Goal: Task Accomplishment & Management: Use online tool/utility

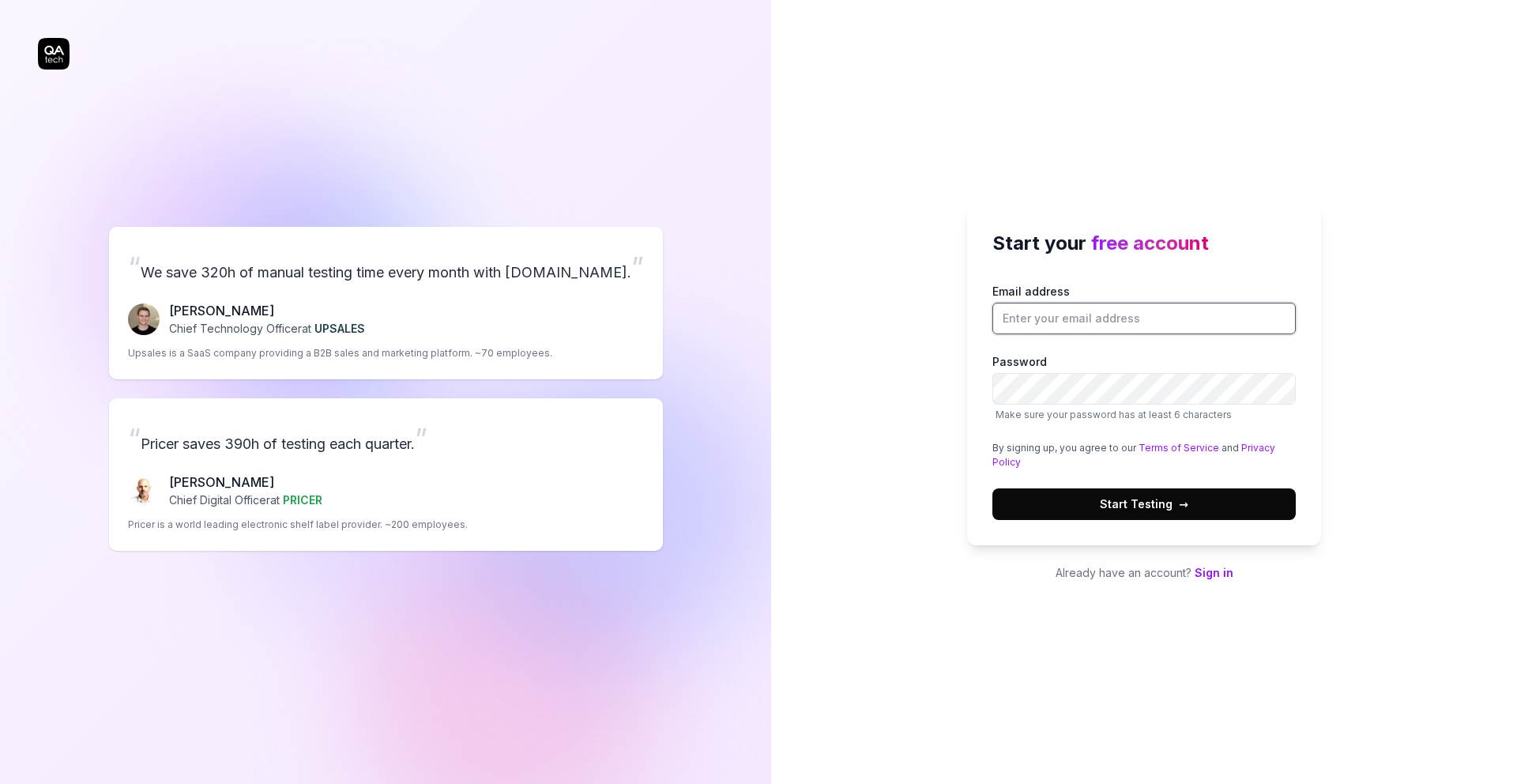
click at [1111, 316] on input "Email address" at bounding box center [1143, 318] width 303 height 32
type input "[EMAIL_ADDRESS][DOMAIN_NAME]"
click at [1155, 512] on button "Start Testing →" at bounding box center [1143, 504] width 303 height 32
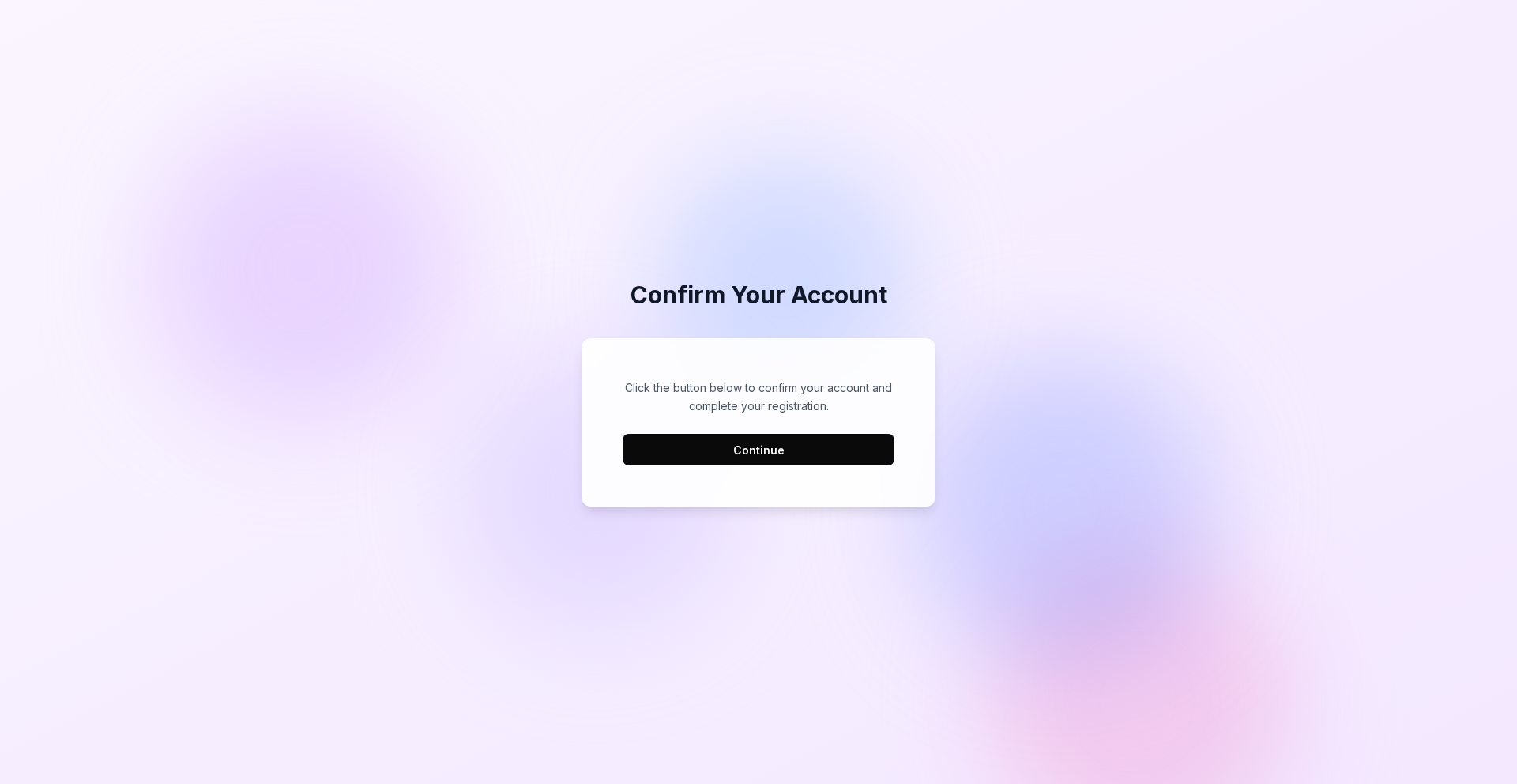
click at [707, 440] on button "Continue" at bounding box center [758, 450] width 272 height 32
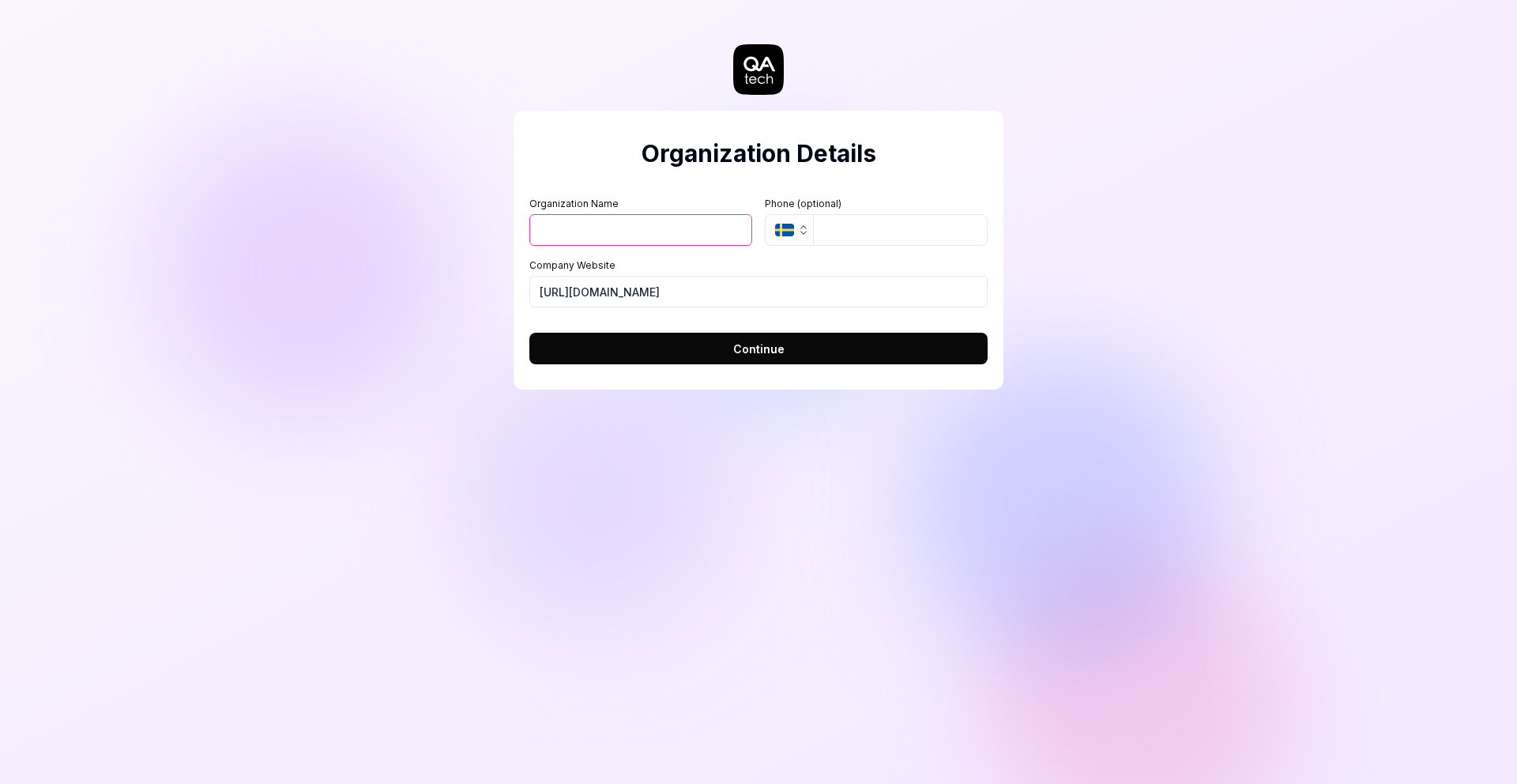
click at [657, 234] on input "Organization Name" at bounding box center [640, 230] width 223 height 32
type input "Integrow AI"
click at [906, 263] on label "Company Website" at bounding box center [758, 265] width 458 height 14
click at [906, 276] on input "https://integrowai.com" at bounding box center [758, 292] width 458 height 32
click at [758, 359] on button "Continue" at bounding box center [758, 349] width 458 height 32
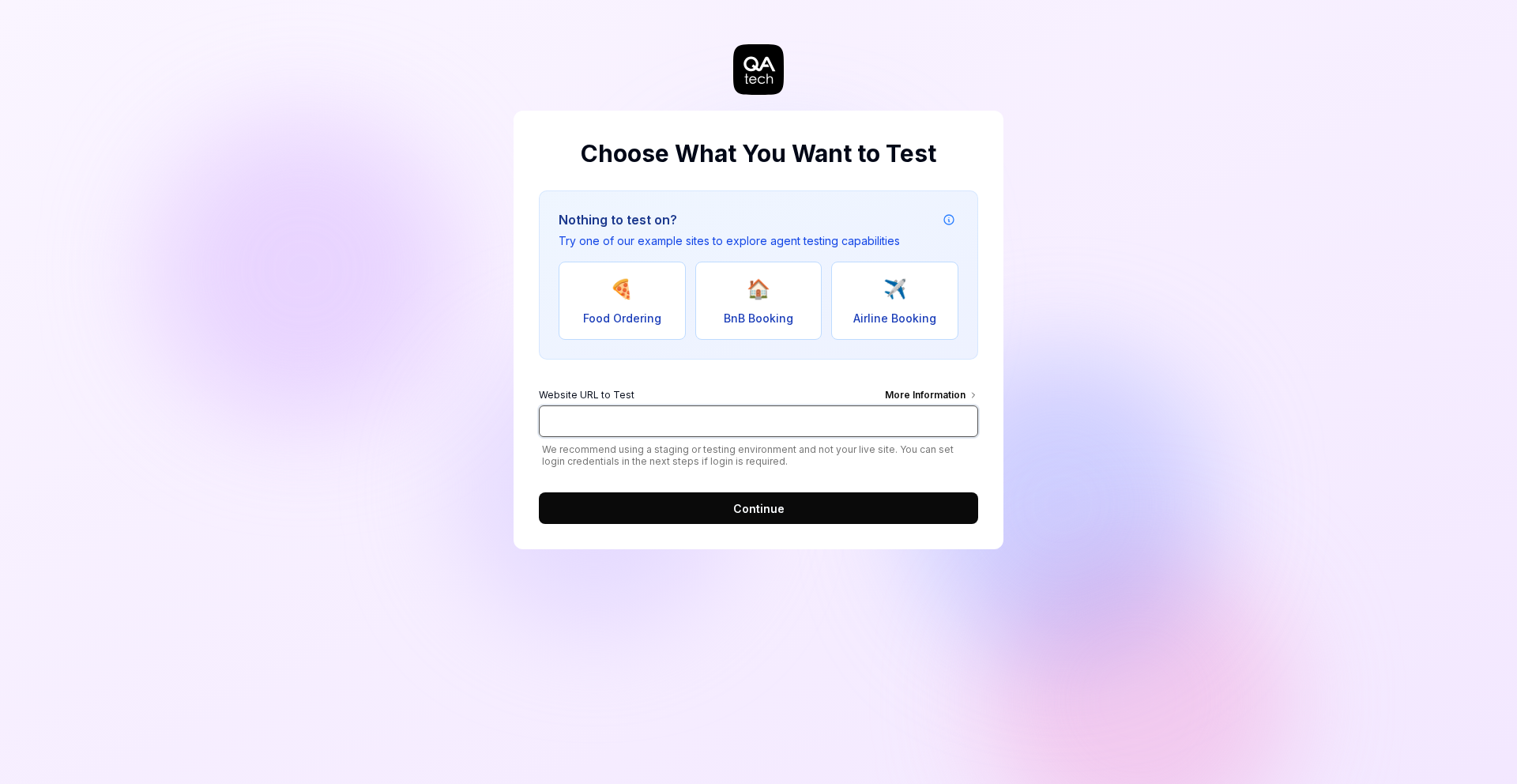
click at [710, 420] on input "Website URL to Test More Information" at bounding box center [759, 421] width 440 height 32
type input "https:thinkey.ai"
click at [744, 500] on span "Continue" at bounding box center [758, 508] width 51 height 17
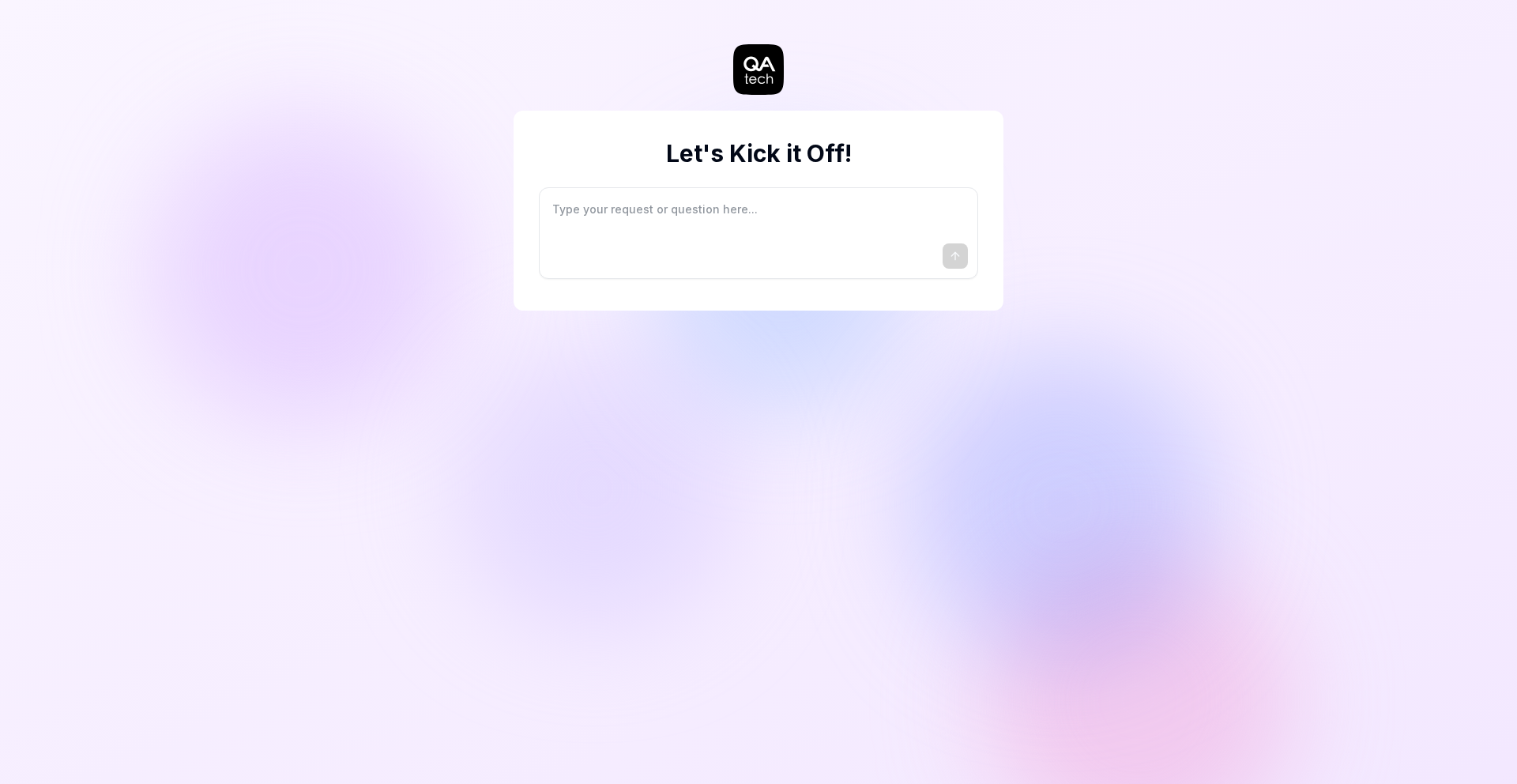
type textarea "*"
type textarea "I"
type textarea "*"
type textarea "I"
type textarea "*"
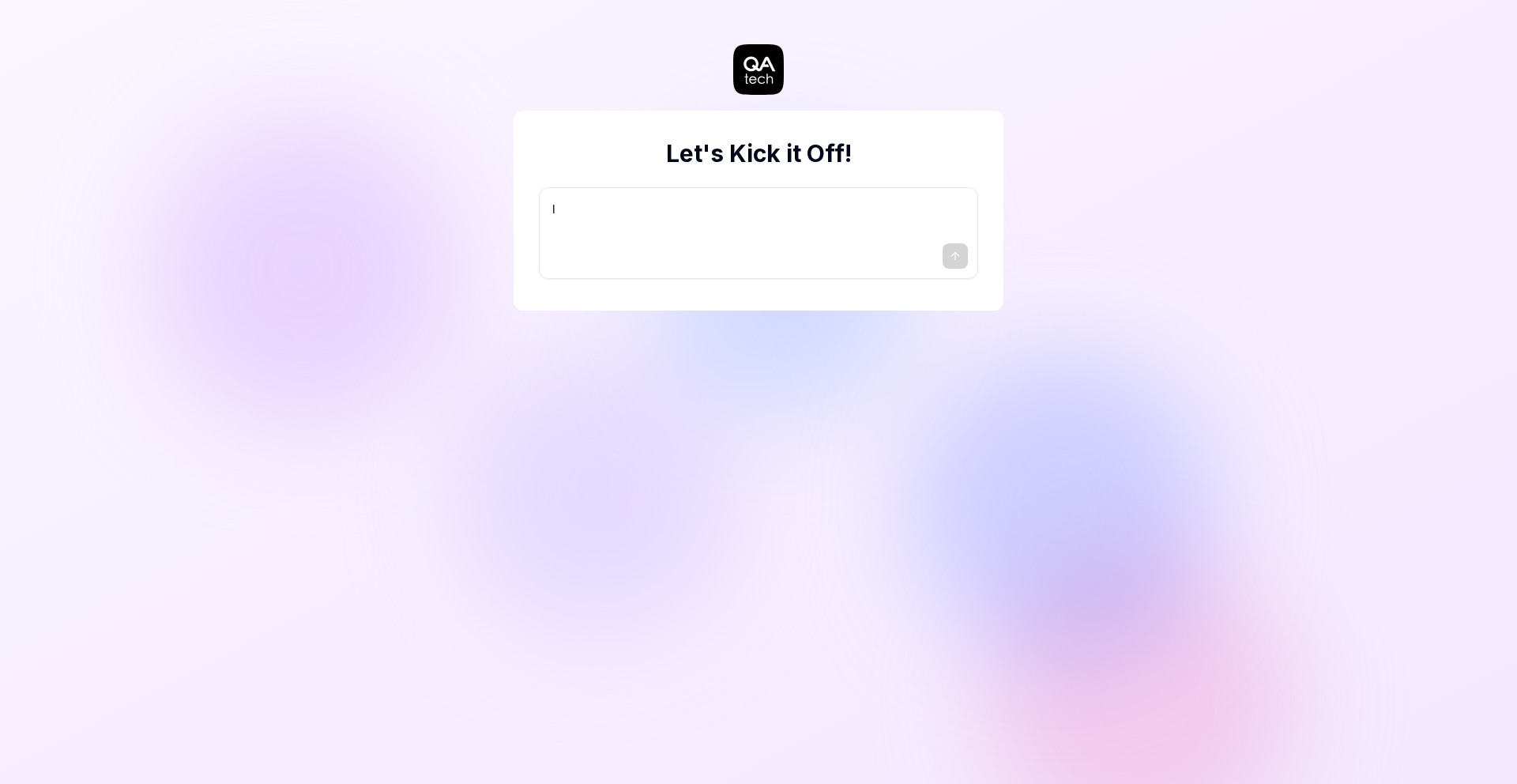
type textarea "I w"
type textarea "*"
type textarea "I wa"
type textarea "*"
type textarea "I wan"
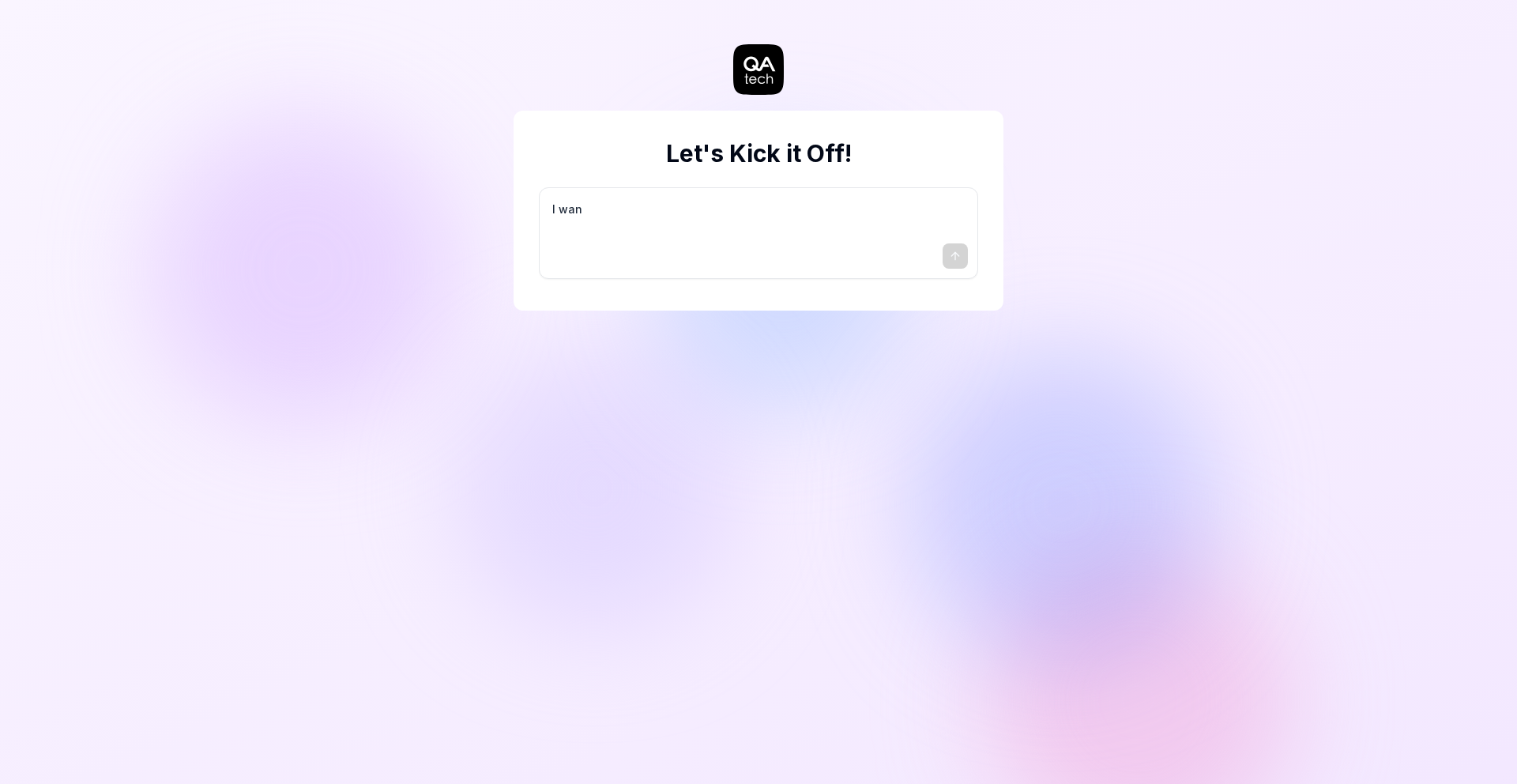
type textarea "*"
type textarea "I want"
type textarea "*"
type textarea "I want"
type textarea "*"
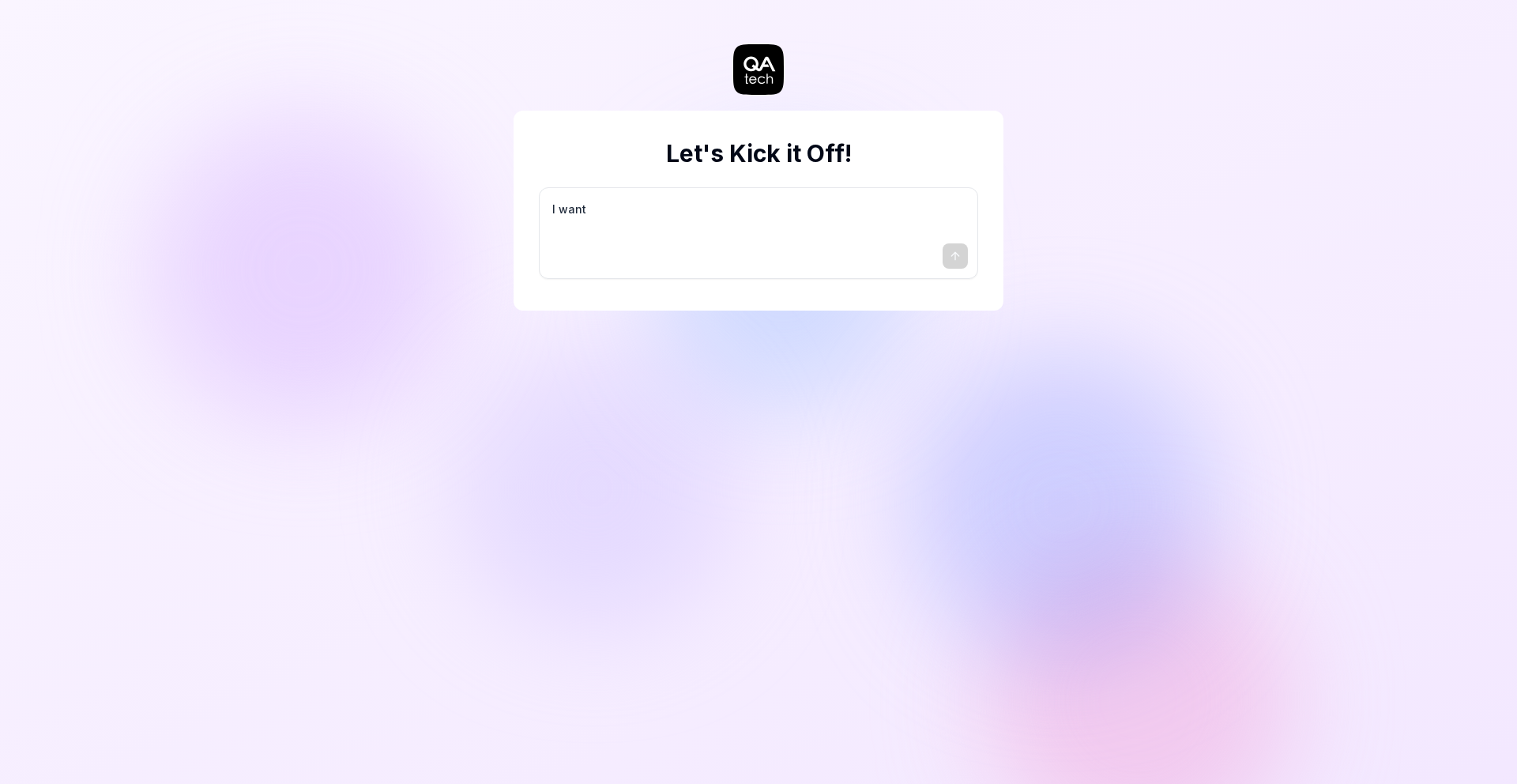
type textarea "I want a"
type textarea "*"
type textarea "I want a"
type textarea "*"
type textarea "I want a g"
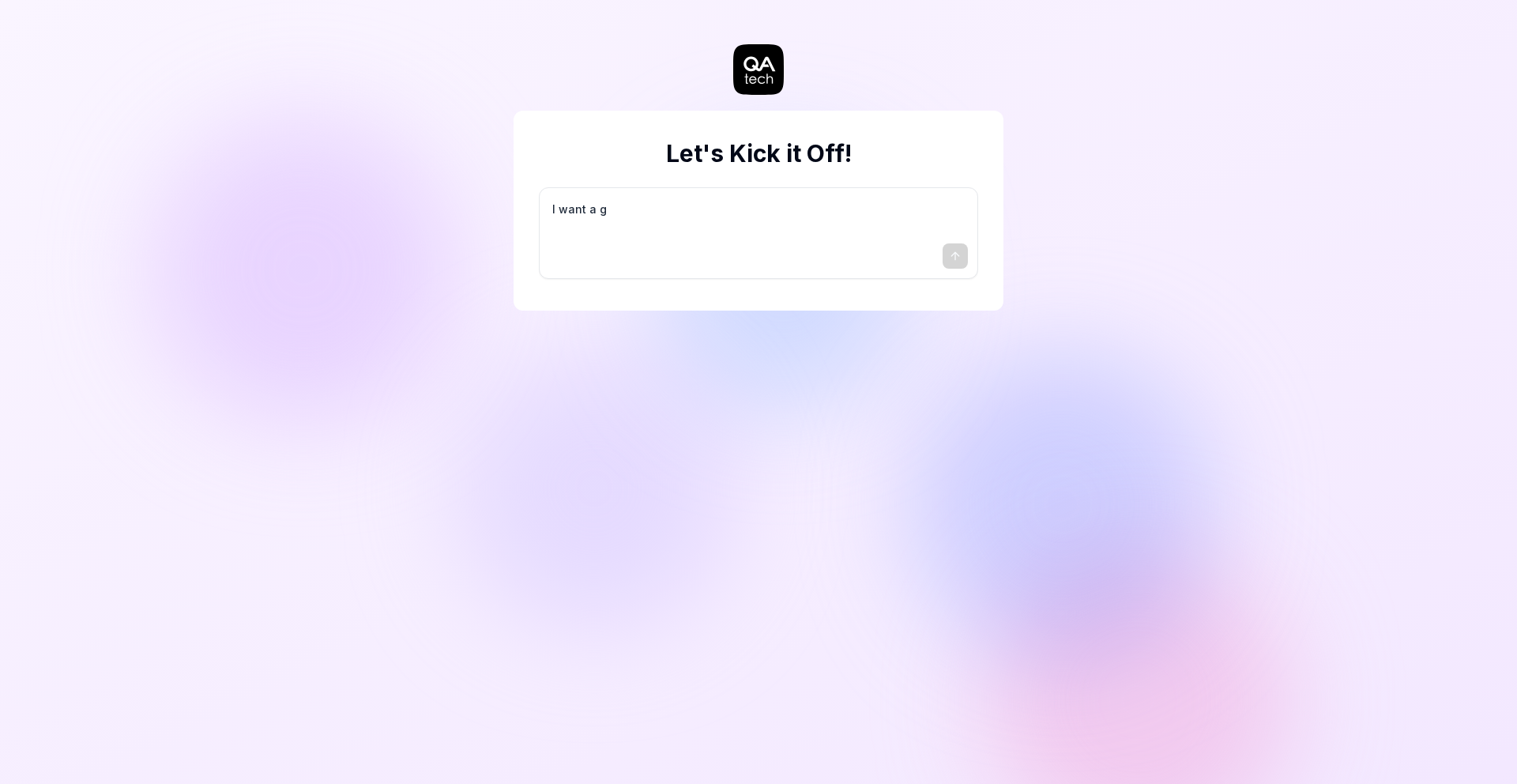
type textarea "*"
type textarea "I want a go"
type textarea "*"
type textarea "I want a goo"
type textarea "*"
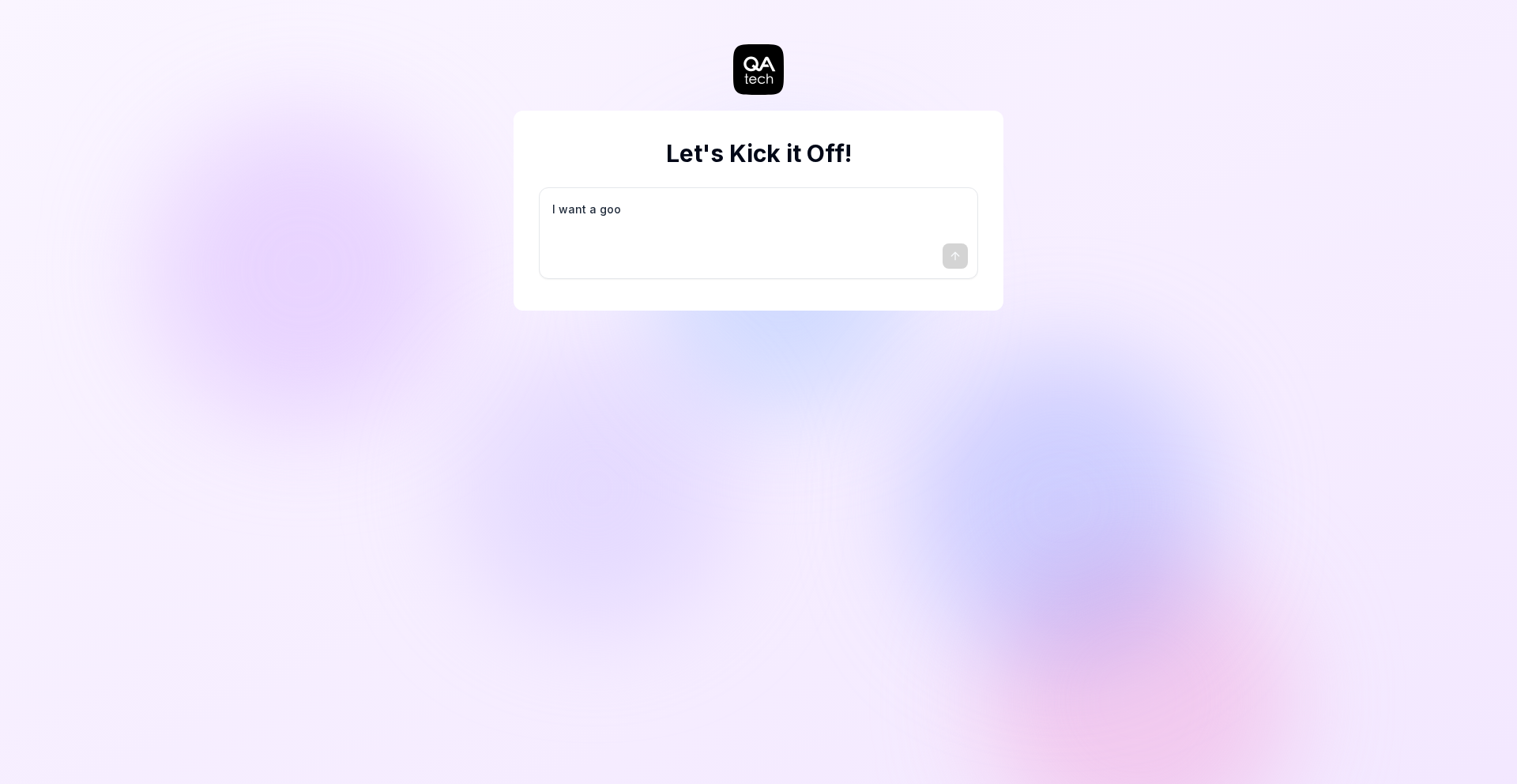
type textarea "I want a good"
type textarea "*"
type textarea "I want a good"
type textarea "*"
type textarea "I want a good t"
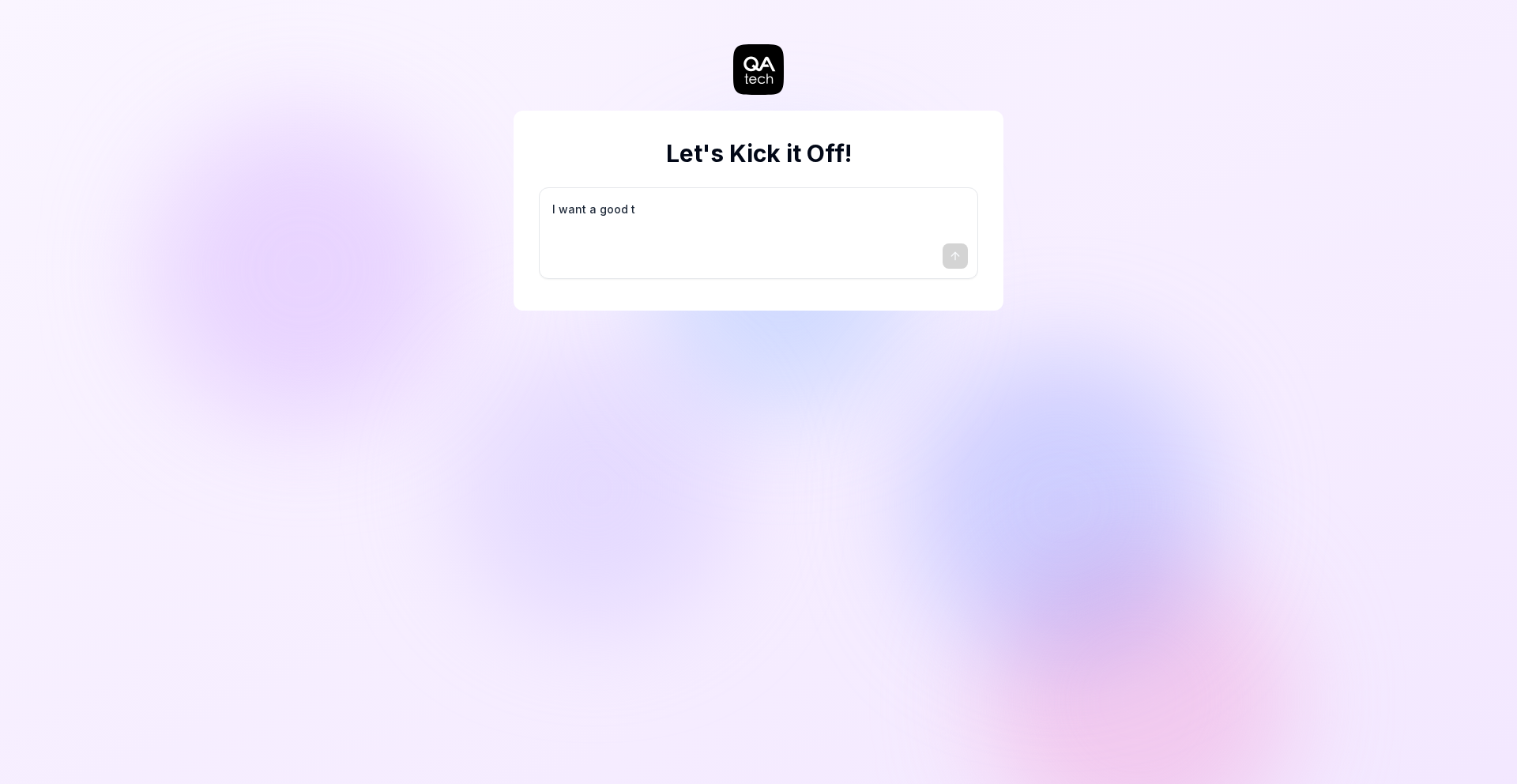
type textarea "*"
type textarea "I want a good te"
type textarea "*"
type textarea "I want a good tes"
type textarea "*"
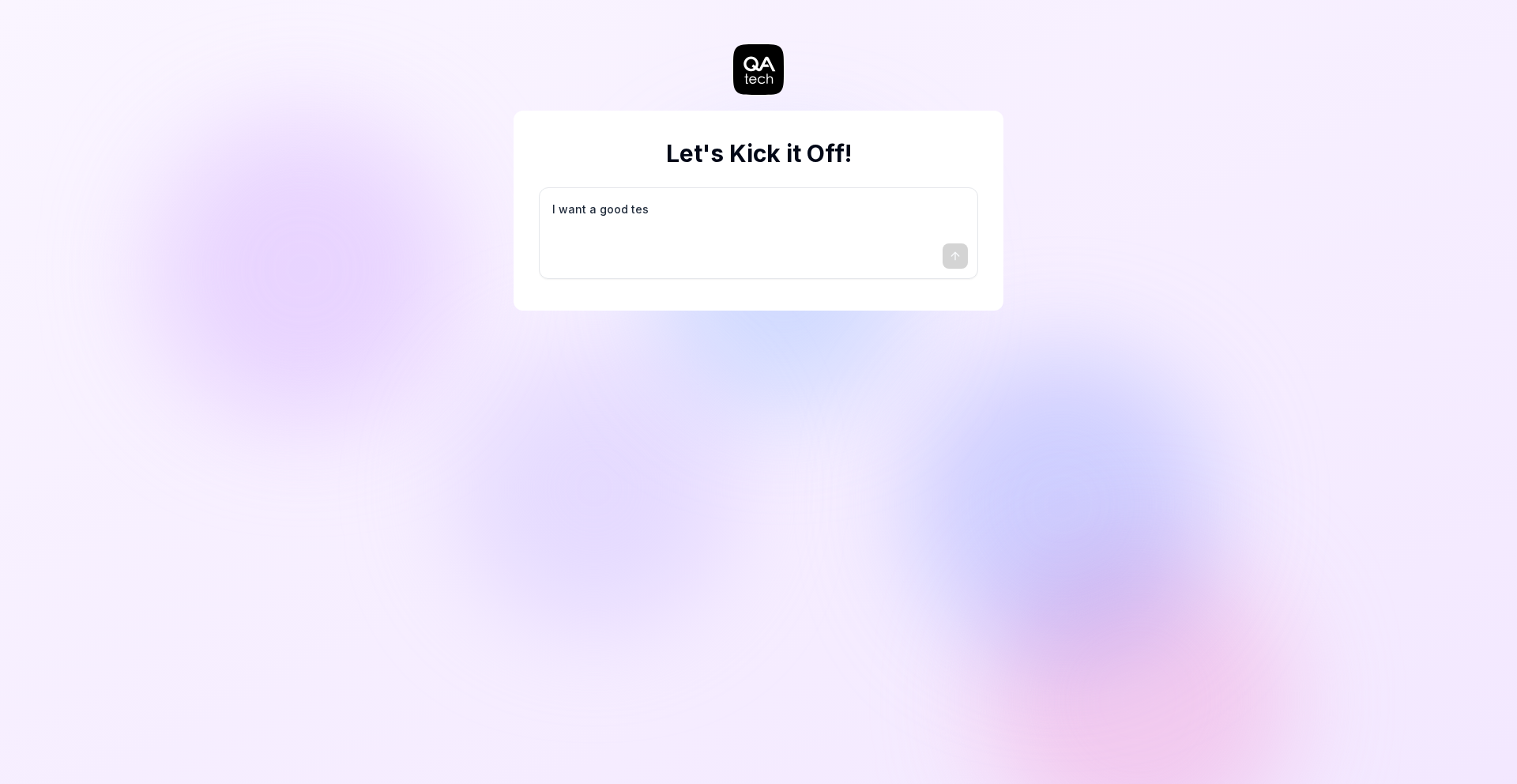
type textarea "I want a good test"
type textarea "*"
type textarea "I want a good test"
type textarea "*"
type textarea "I want a good test s"
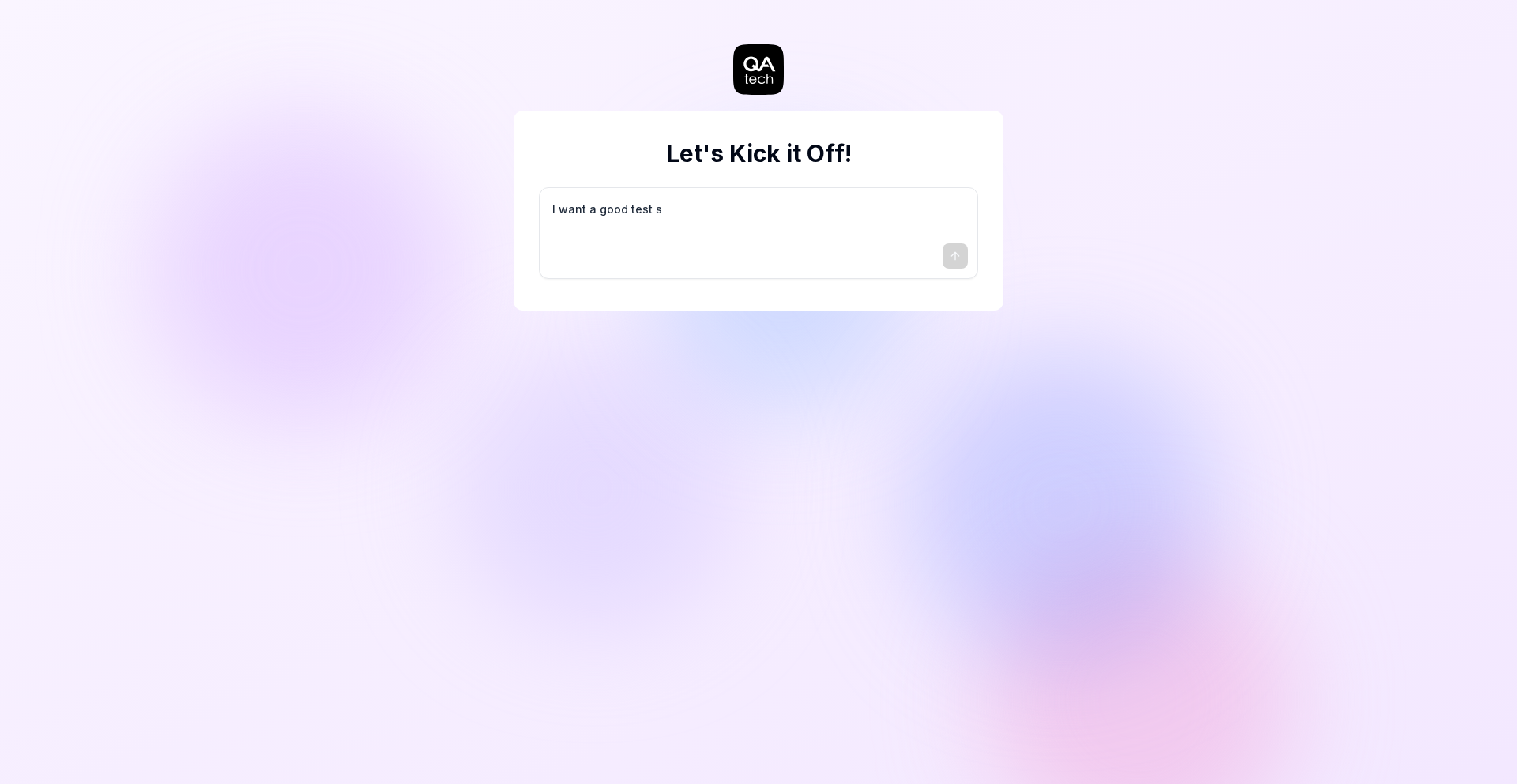
type textarea "*"
type textarea "I want a good test se"
type textarea "*"
type textarea "I want a good test set"
type textarea "*"
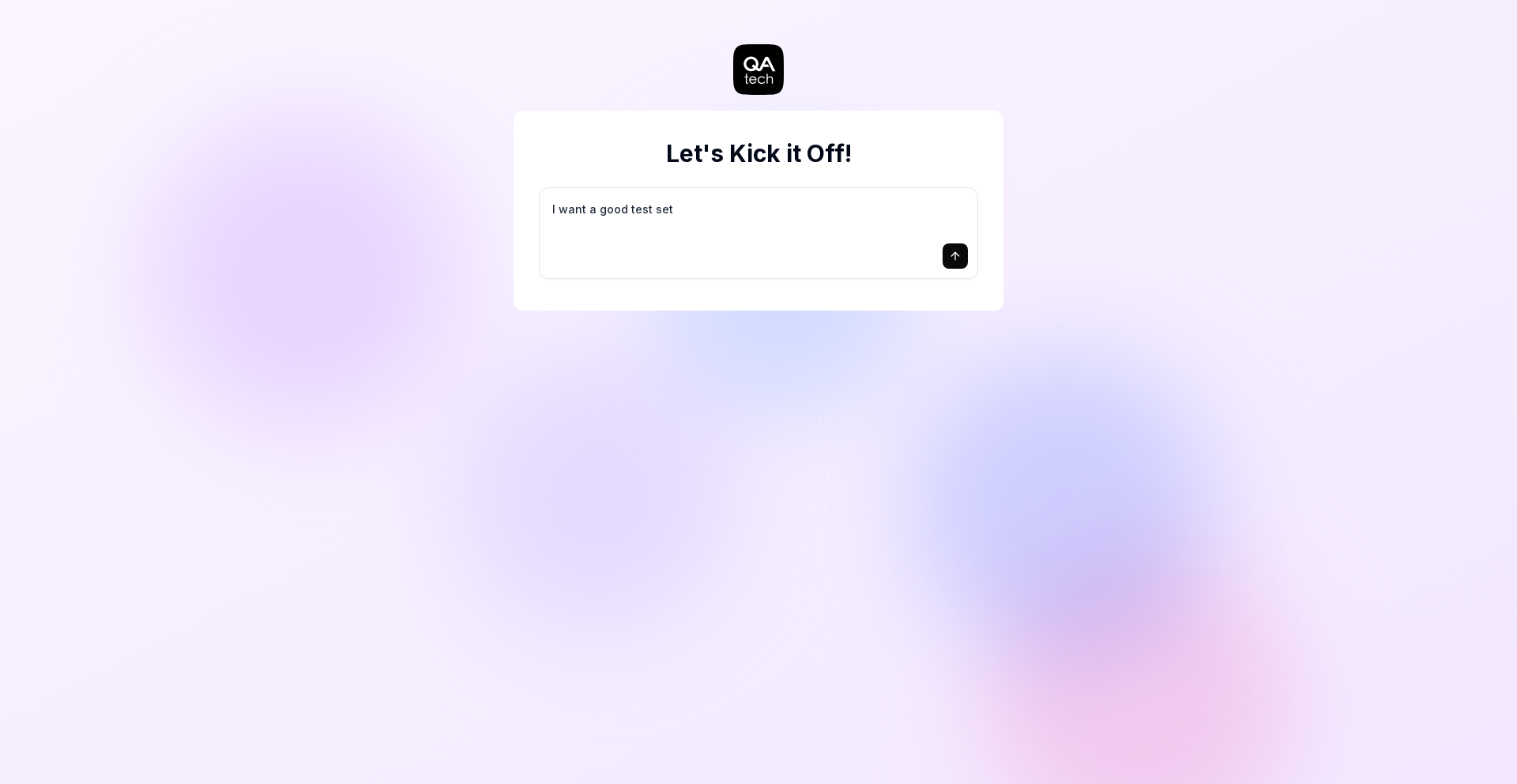
type textarea "I want a good test setu"
type textarea "*"
type textarea "I want a good test setup"
type textarea "*"
type textarea "I want a good test setup"
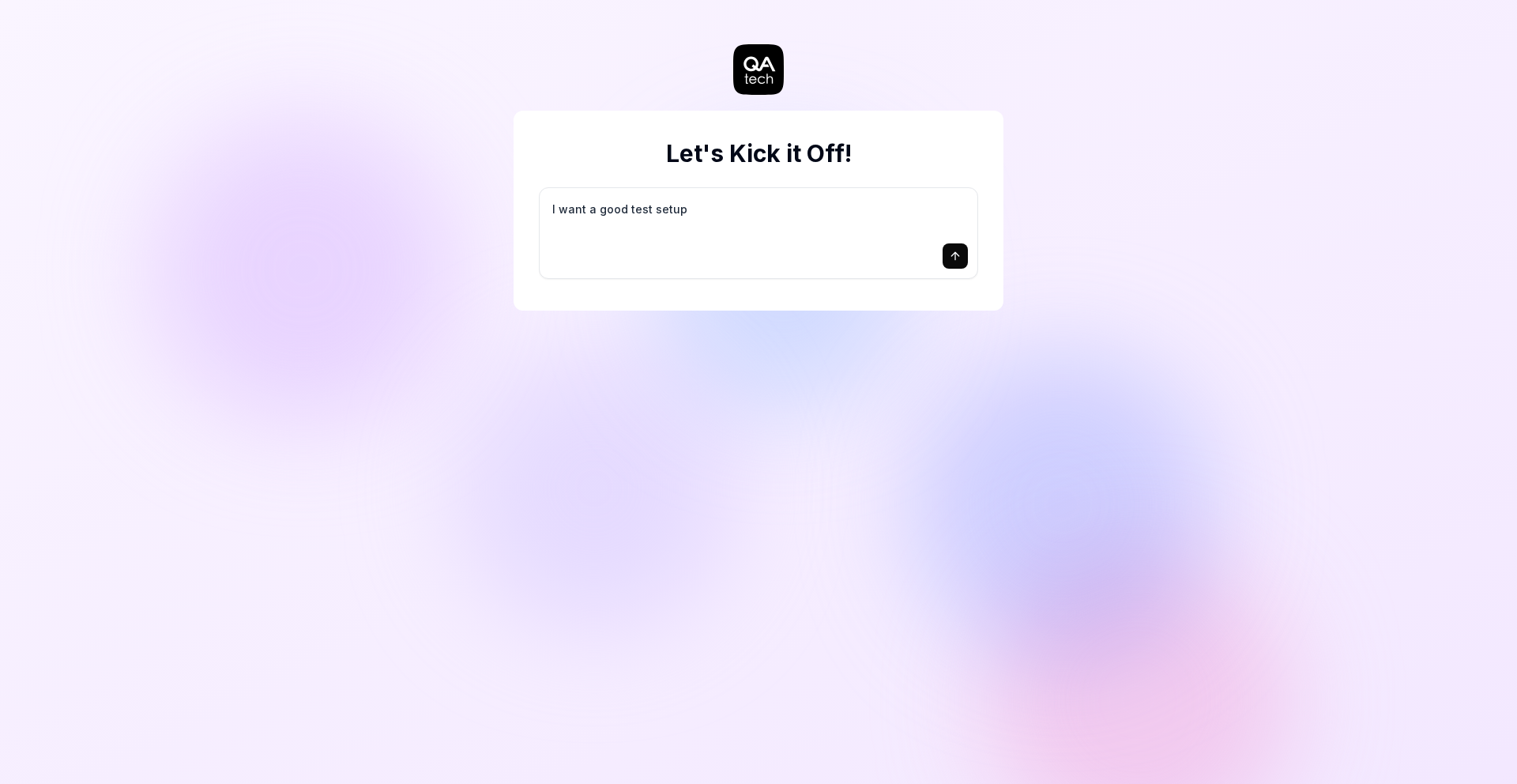
type textarea "*"
type textarea "I want a good test setup f"
type textarea "*"
type textarea "I want a good test setup fo"
type textarea "*"
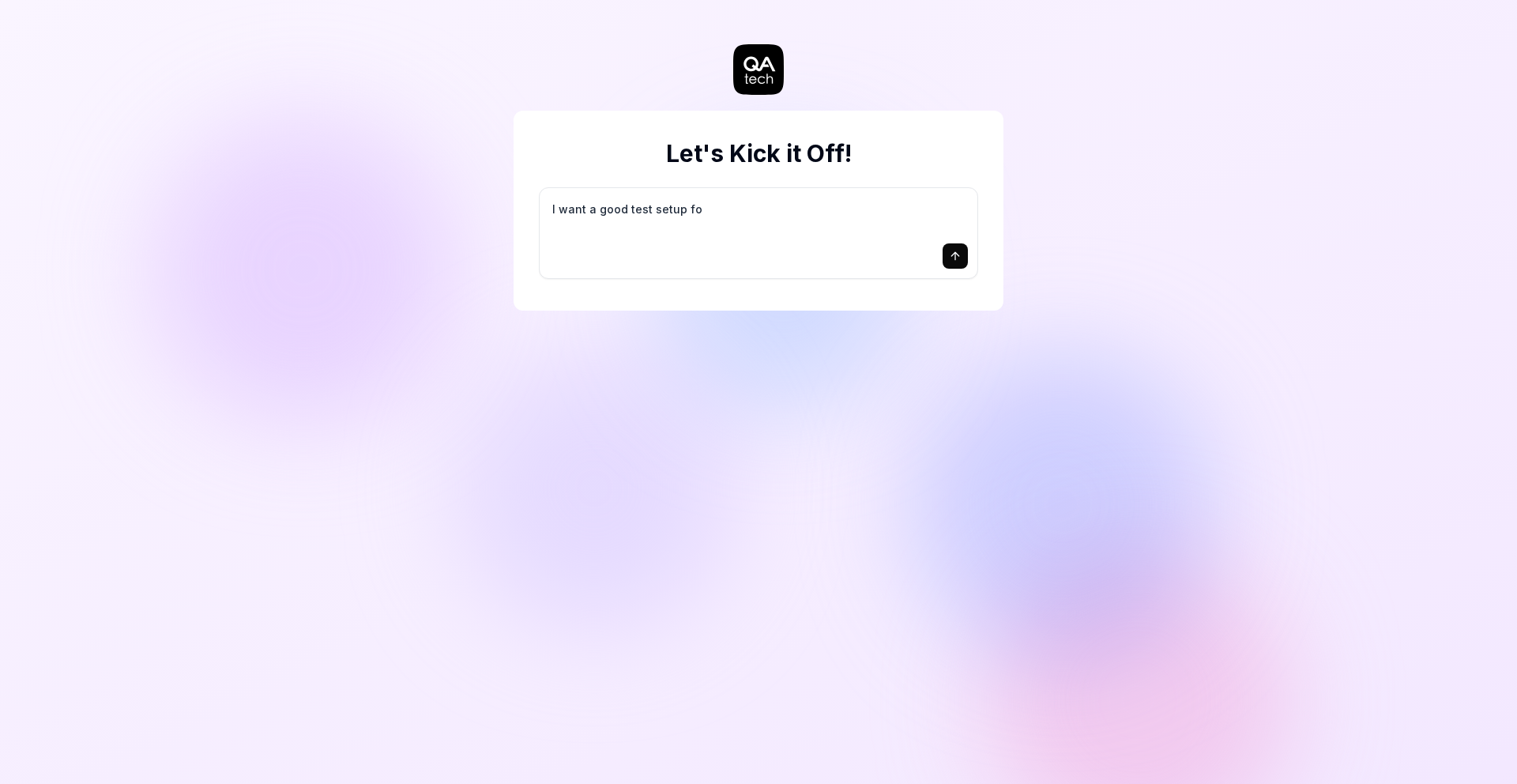
type textarea "I want a good test setup for"
type textarea "*"
type textarea "I want a good test setup for"
type textarea "*"
type textarea "I want a good test setup for m"
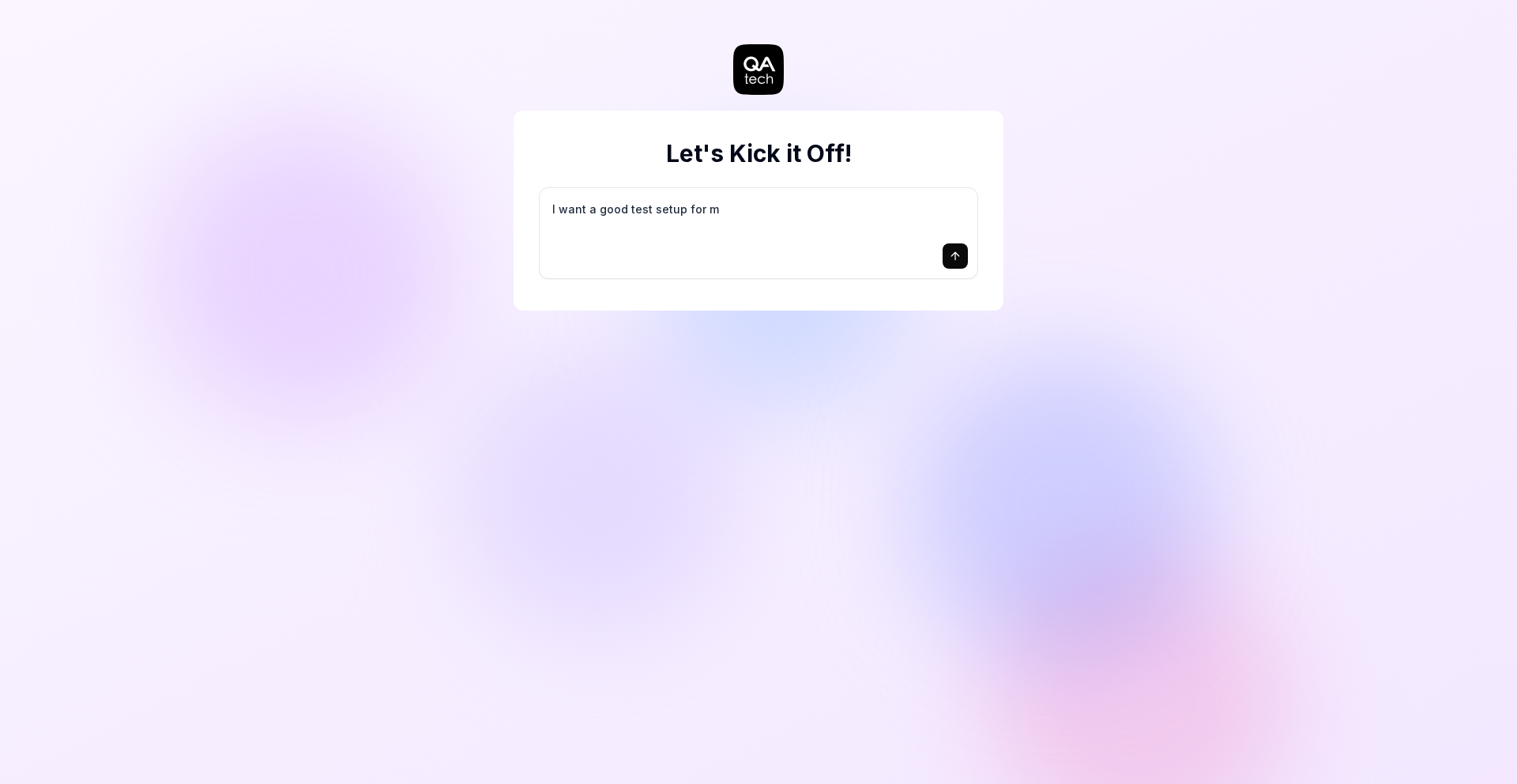
type textarea "*"
type textarea "I want a good test setup for my"
type textarea "*"
type textarea "I want a good test setup for my"
type textarea "*"
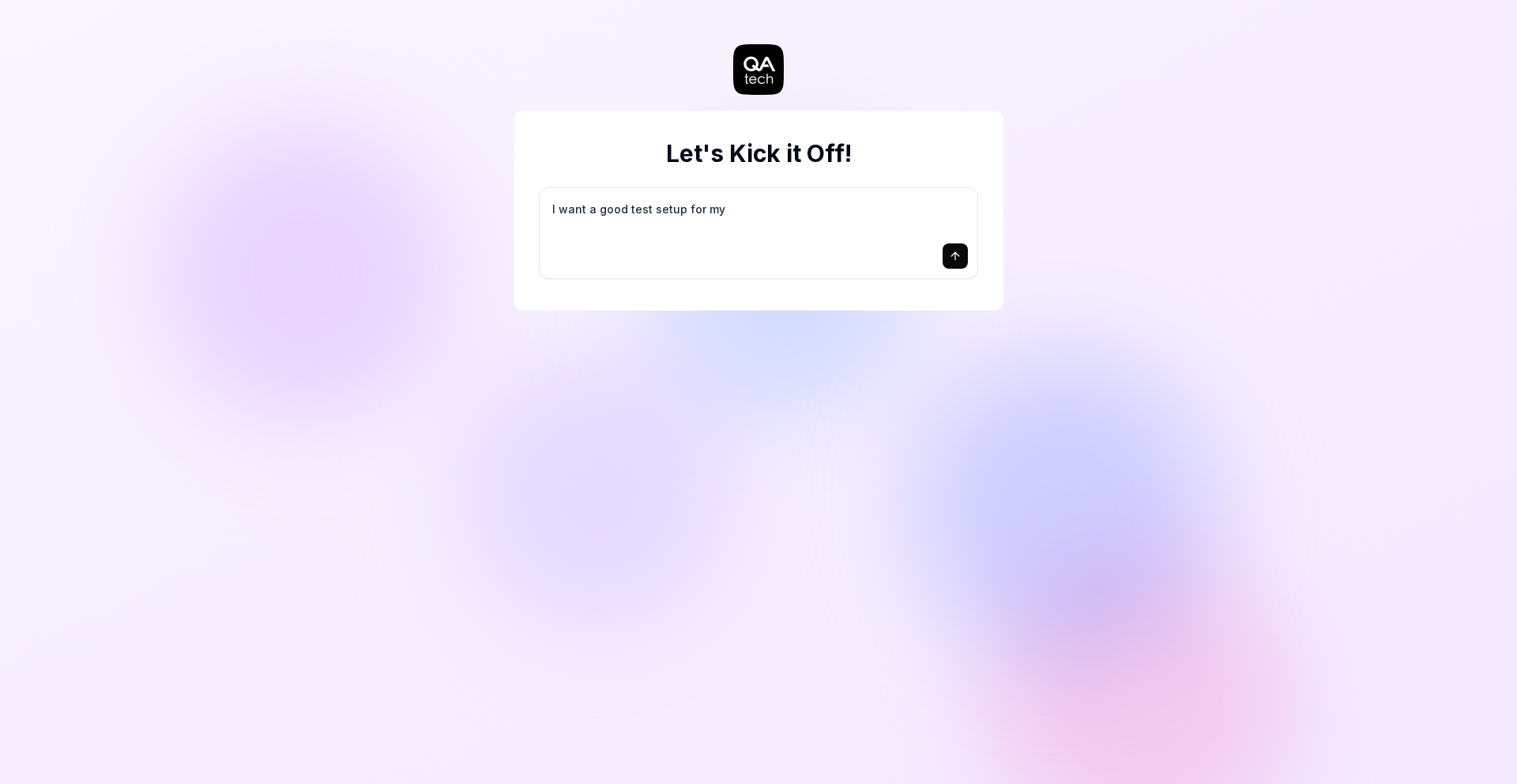
type textarea "I want a good test setup for my s"
type textarea "*"
type textarea "I want a good test setup for my si"
type textarea "*"
type textarea "I want a good test setup for my sit"
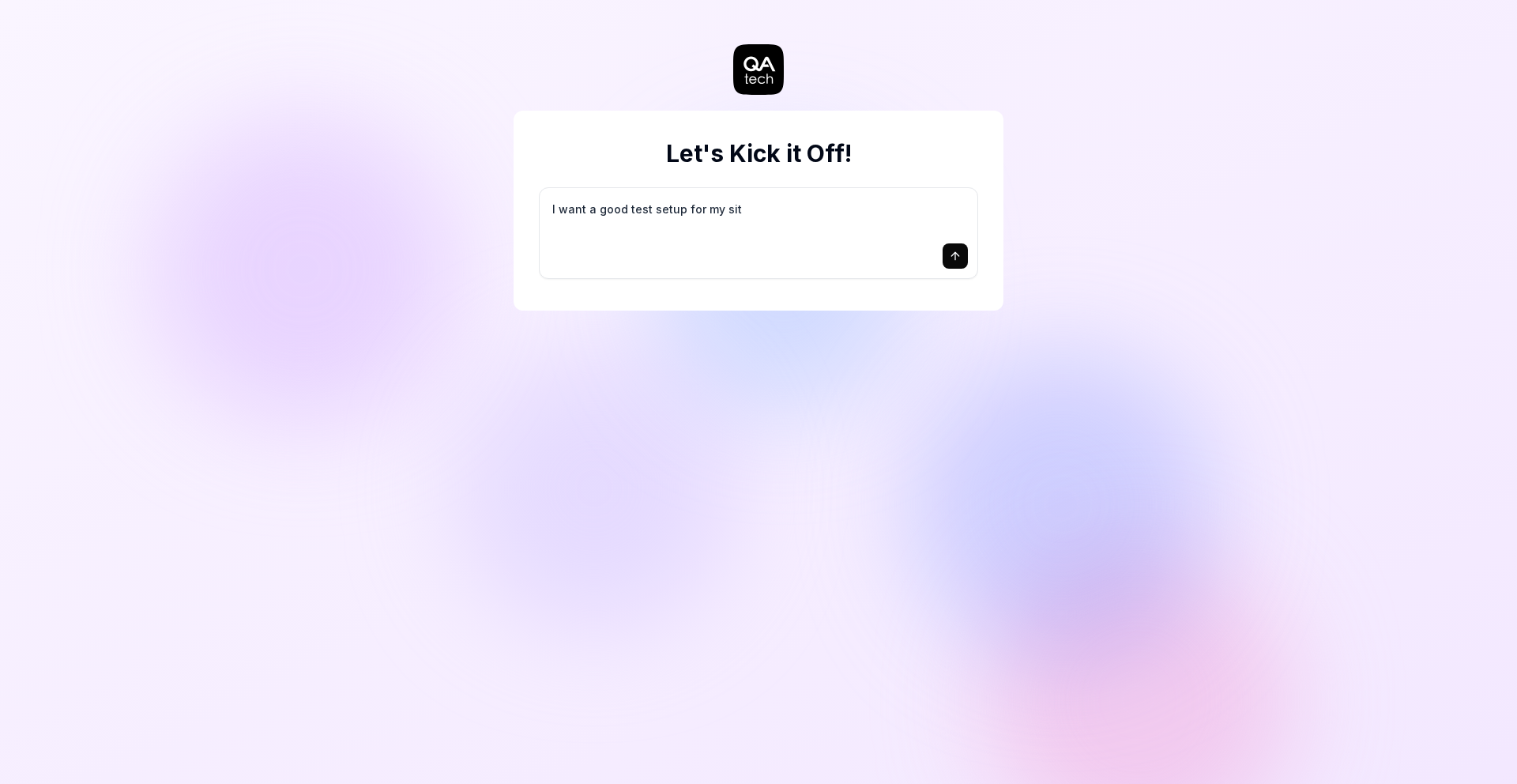
type textarea "*"
type textarea "I want a good test setup for my site"
type textarea "*"
type textarea "I want a good test setup for my site"
type textarea "*"
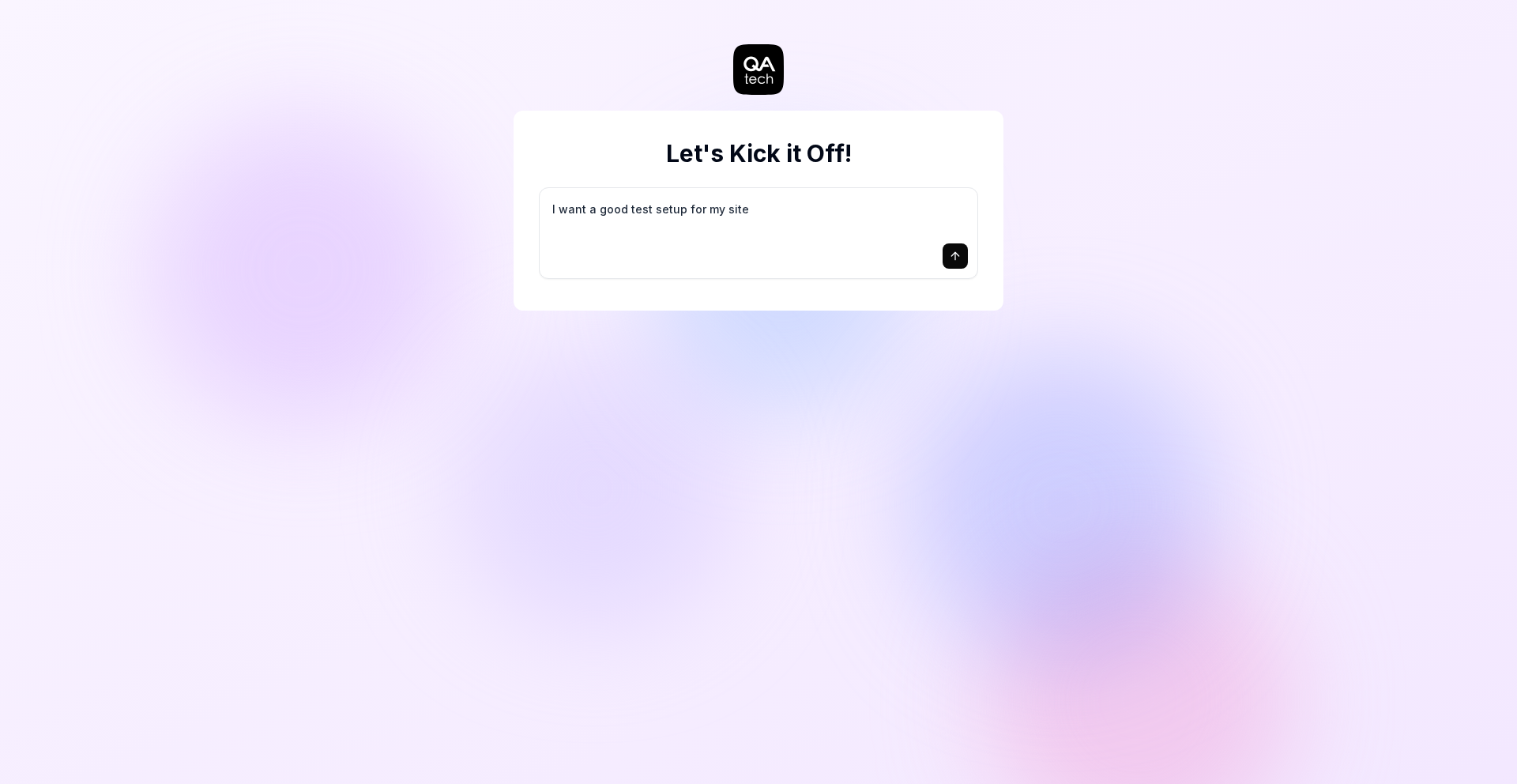
type textarea "I want a good test setup for my site -"
type textarea "*"
type textarea "I want a good test setup for my site -"
type textarea "*"
type textarea "I want a good test setup for my site - h"
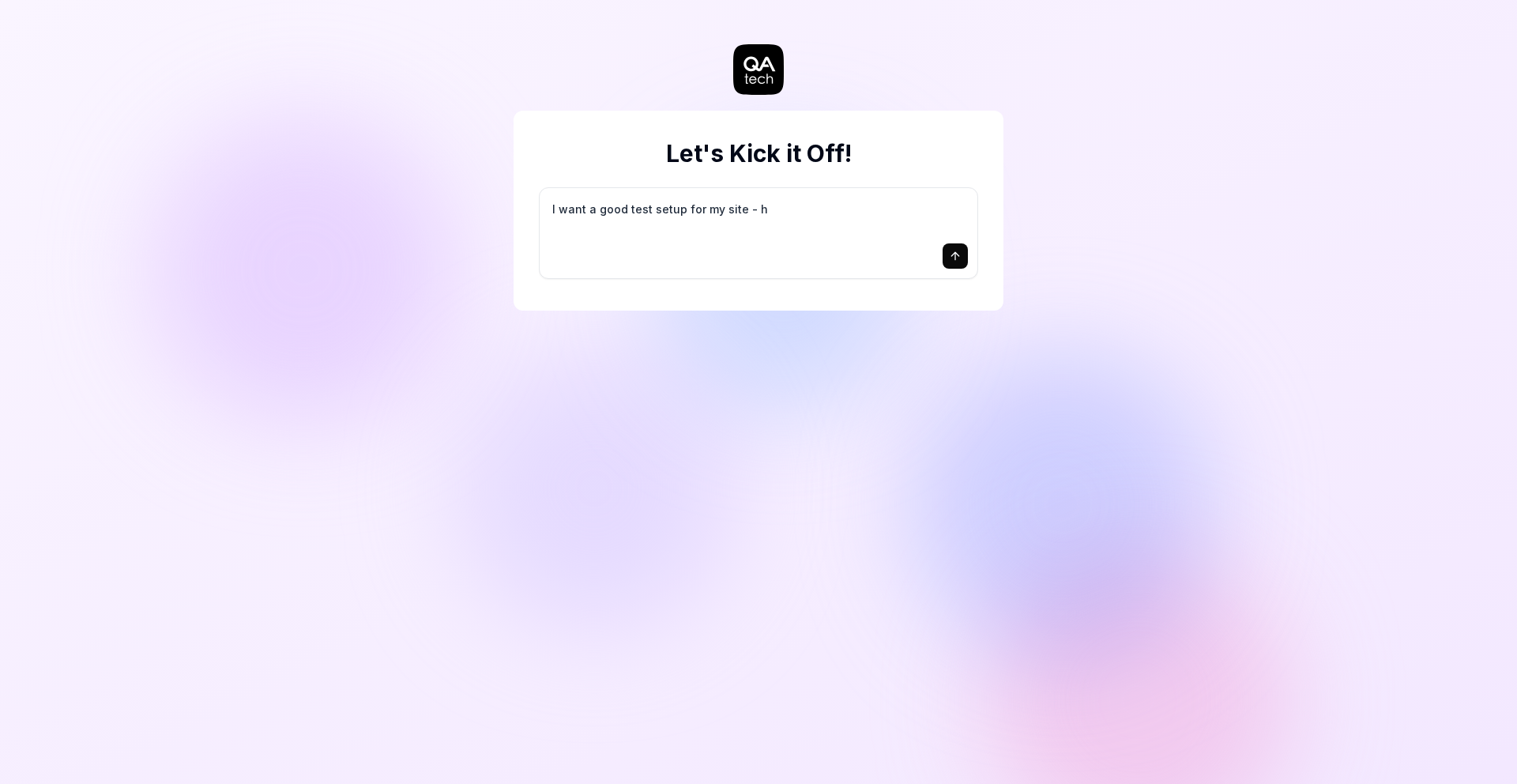
type textarea "*"
type textarea "I want a good test setup for my site - he"
type textarea "*"
type textarea "I want a good test setup for my site - hel"
type textarea "*"
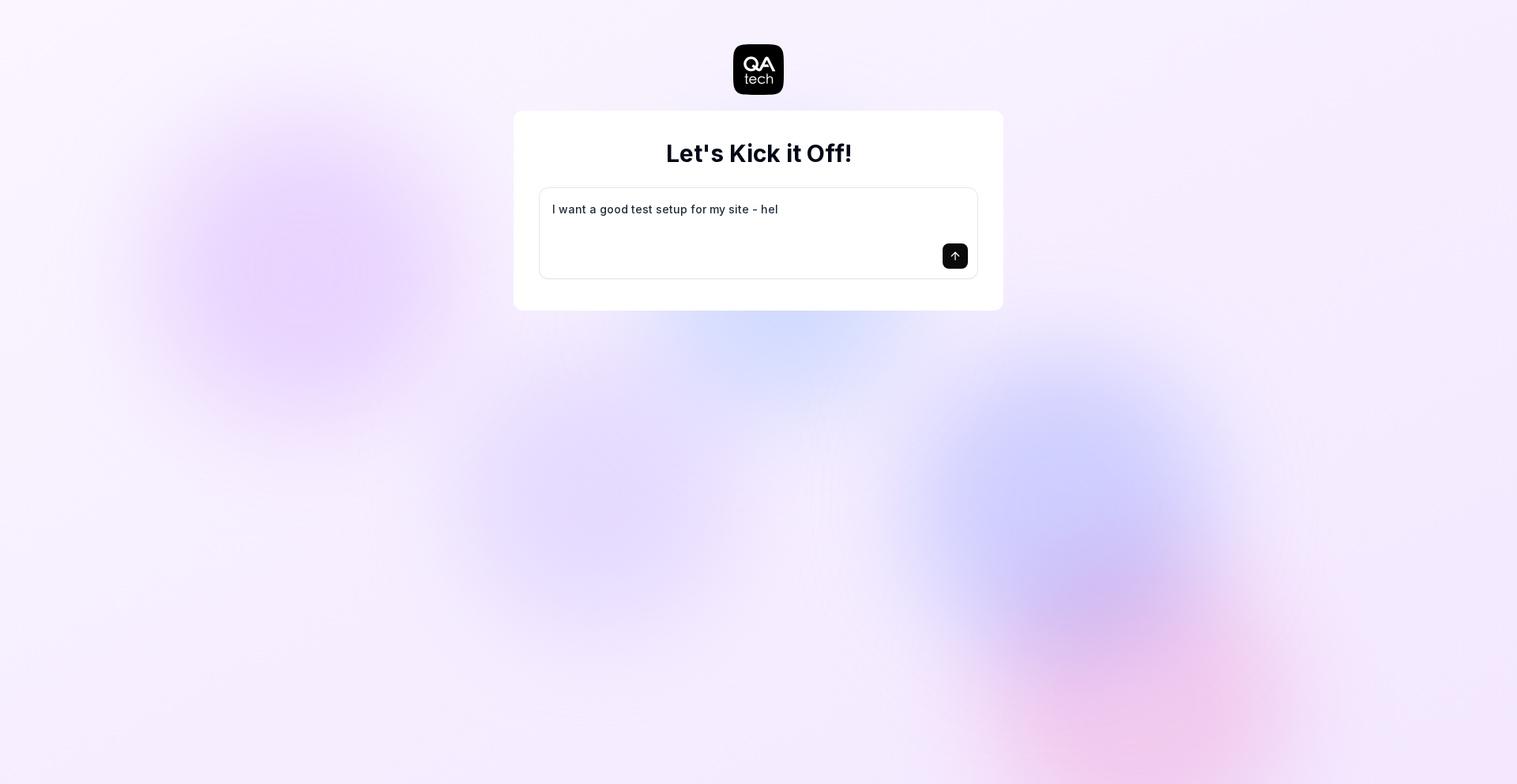
type textarea "I want a good test setup for my site - help"
type textarea "*"
type textarea "I want a good test setup for my site - help"
type textarea "*"
type textarea "I want a good test setup for my site - help m"
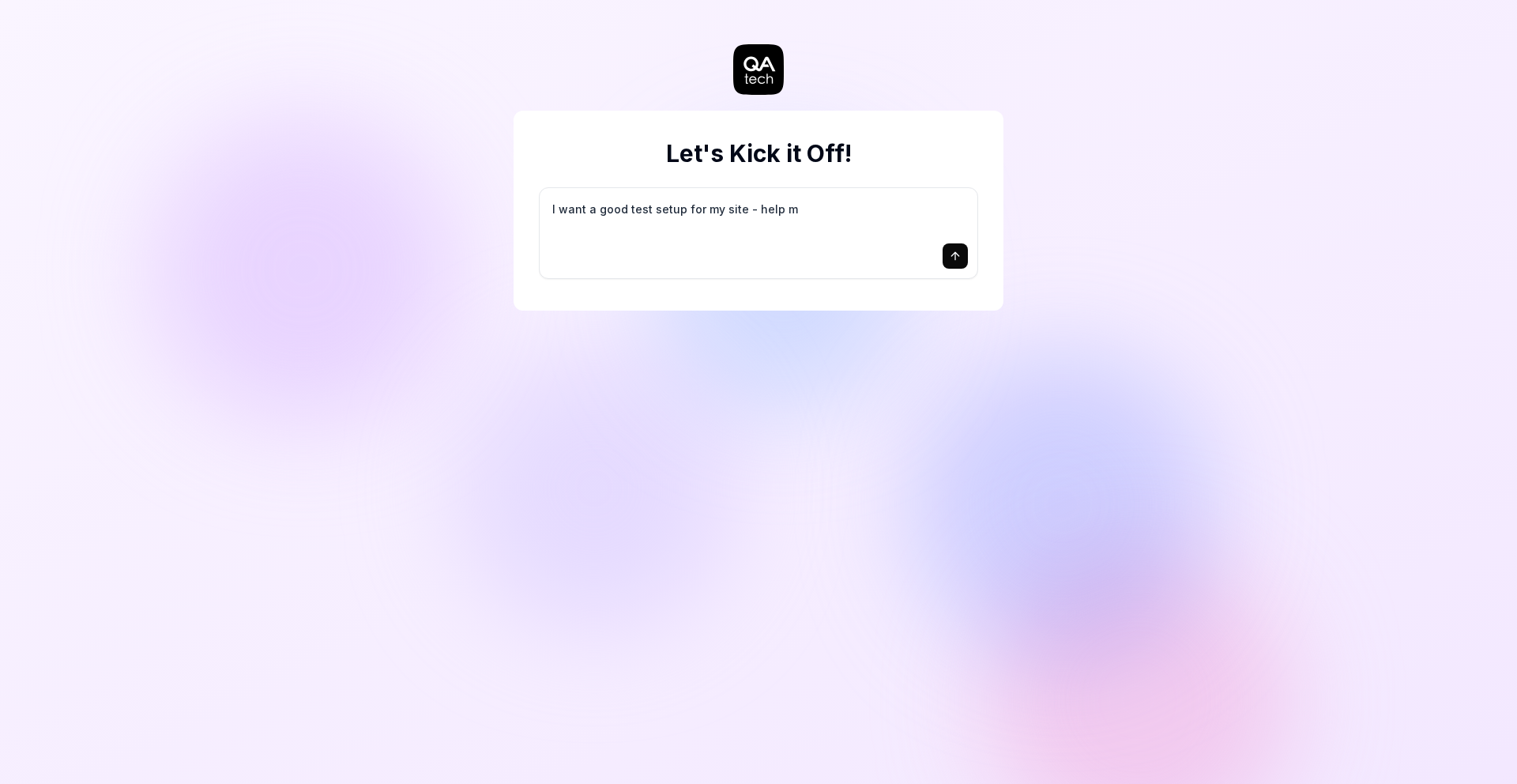
type textarea "*"
type textarea "I want a good test setup for my site - help me"
type textarea "*"
type textarea "I want a good test setup for my site - help me"
type textarea "*"
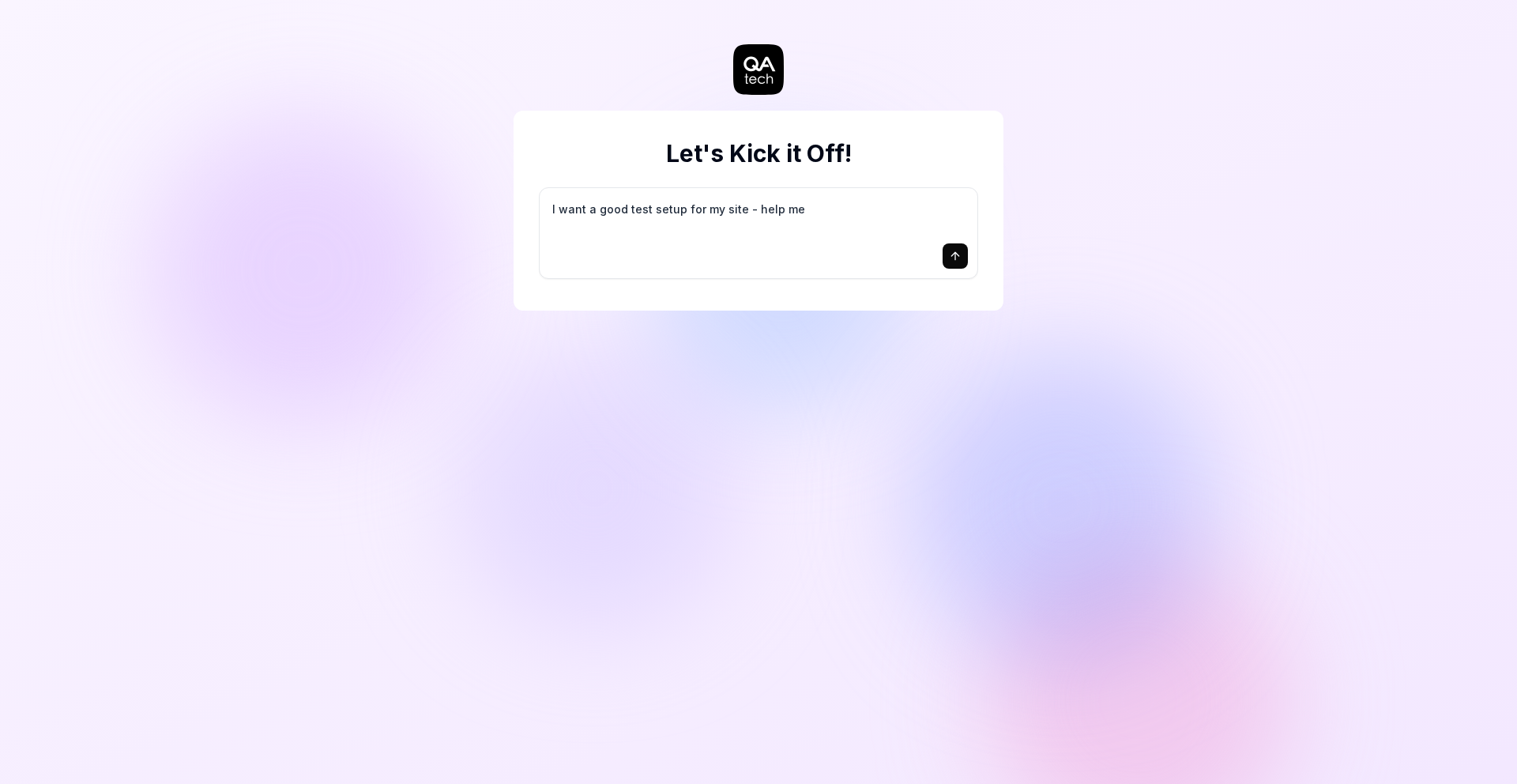
type textarea "I want a good test setup for my site - help me c"
type textarea "*"
type textarea "I want a good test setup for my site - help me cr"
type textarea "*"
type textarea "I want a good test setup for my site - help me cre"
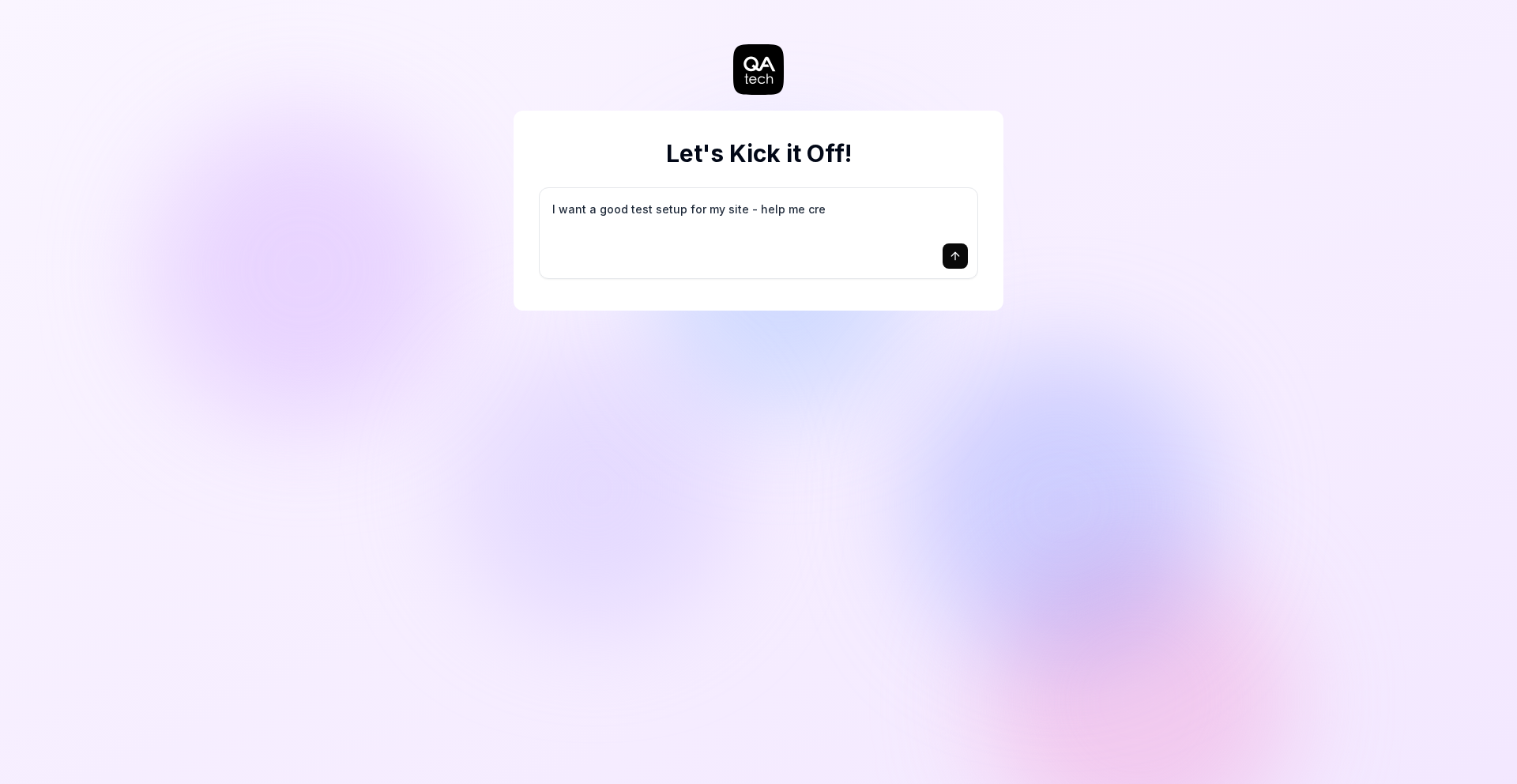
type textarea "*"
type textarea "I want a good test setup for my site - help me crea"
type textarea "*"
type textarea "I want a good test setup for my site - help me creat"
type textarea "*"
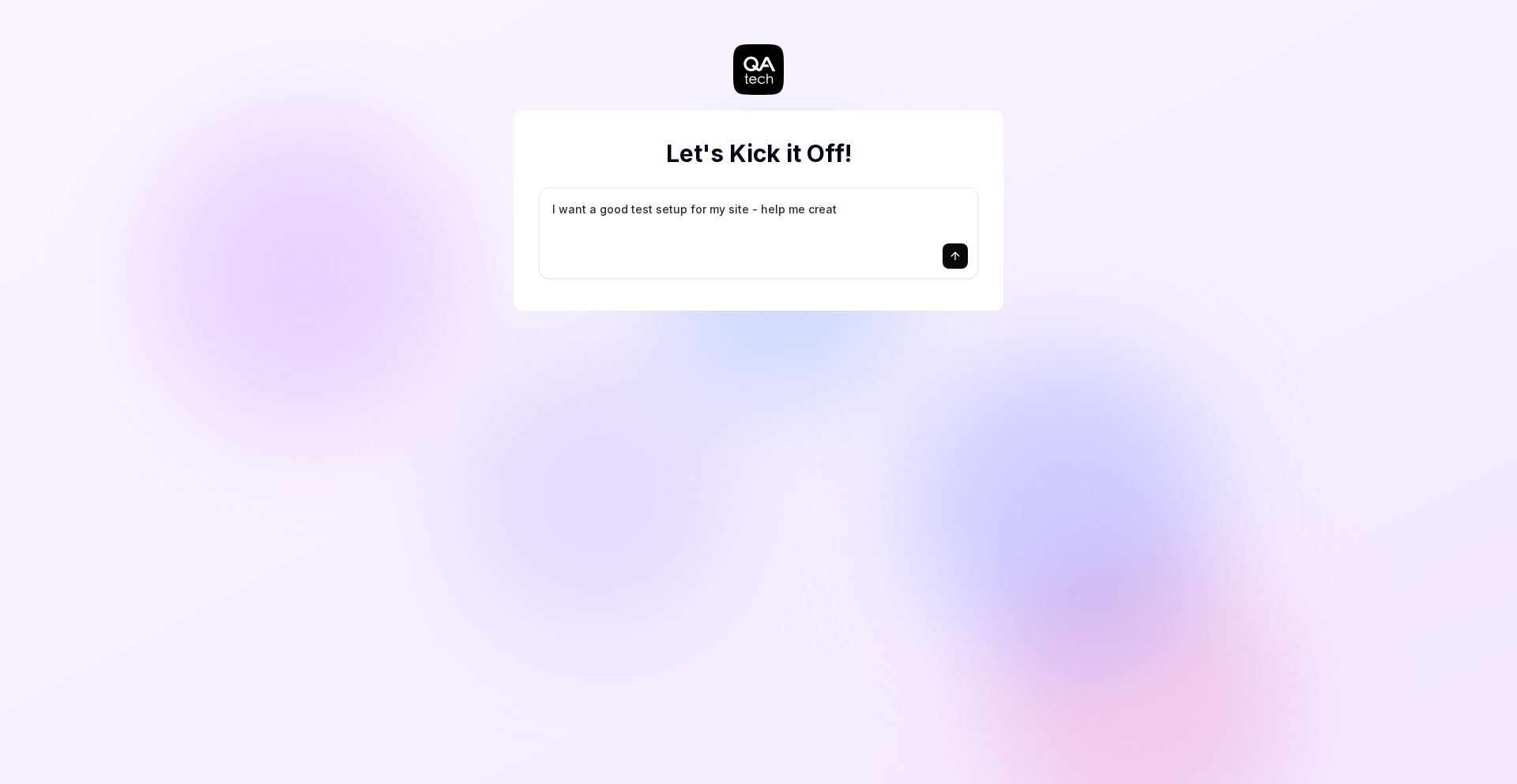
type textarea "I want a good test setup for my site - help me create"
type textarea "*"
type textarea "I want a good test setup for my site - help me create"
type textarea "*"
type textarea "I want a good test setup for my site - help me create t"
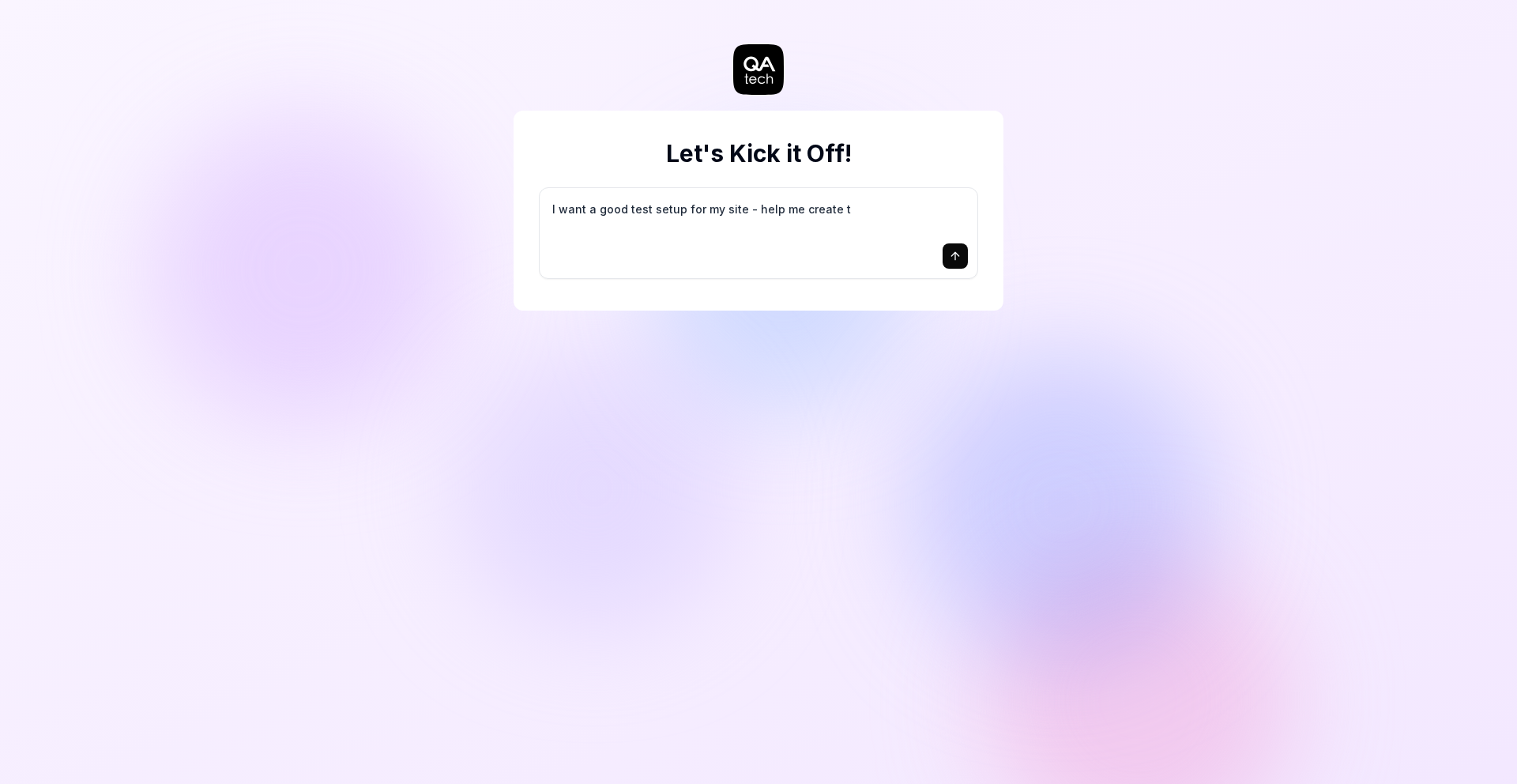
type textarea "*"
type textarea "I want a good test setup for my site - help me create th"
type textarea "*"
type textarea "I want a good test setup for my site - help me create the"
type textarea "*"
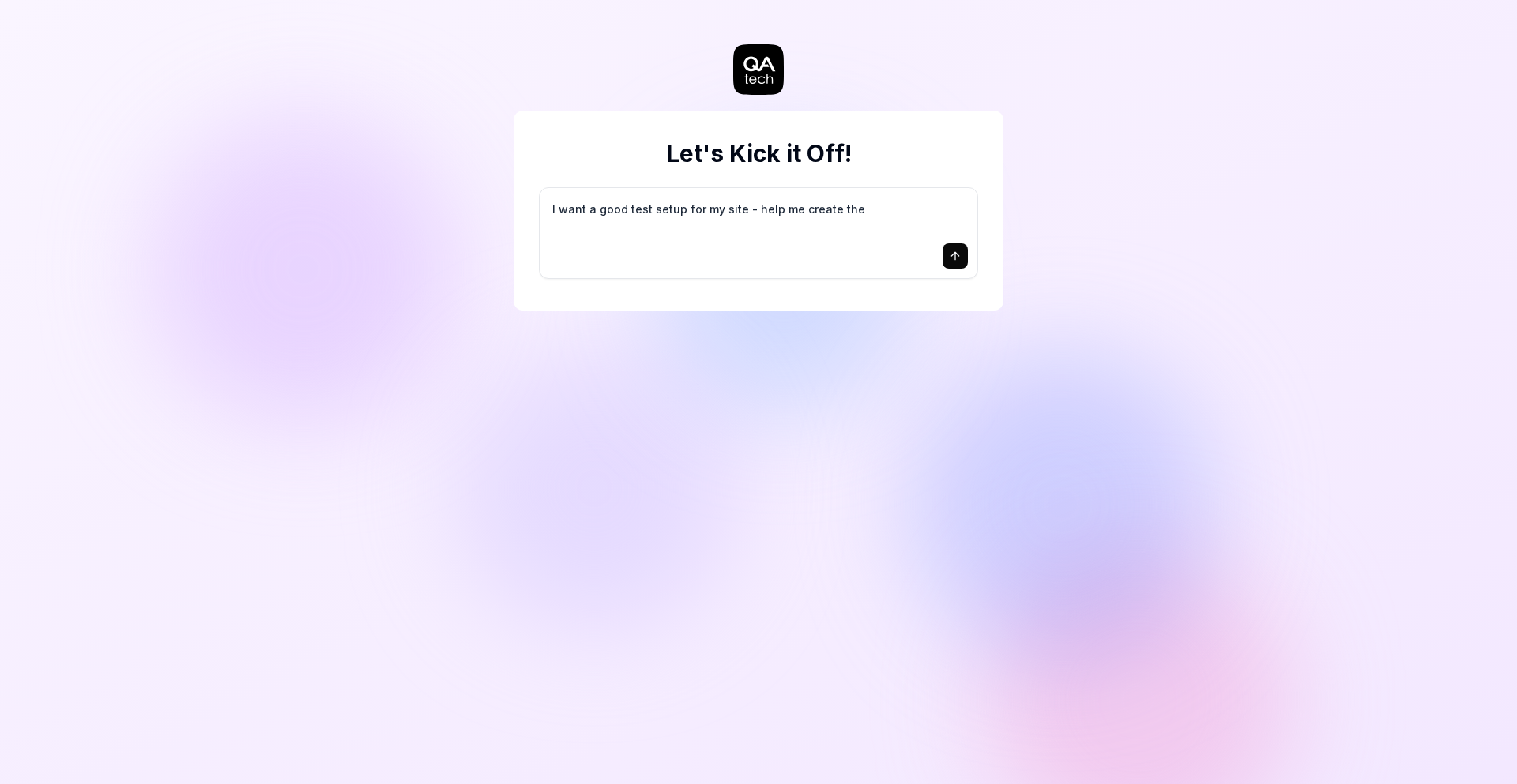
type textarea "I want a good test setup for my site - help me create the"
type textarea "*"
type textarea "I want a good test setup for my site - help me create the f"
type textarea "*"
type textarea "I want a good test setup for my site - help me create the fi"
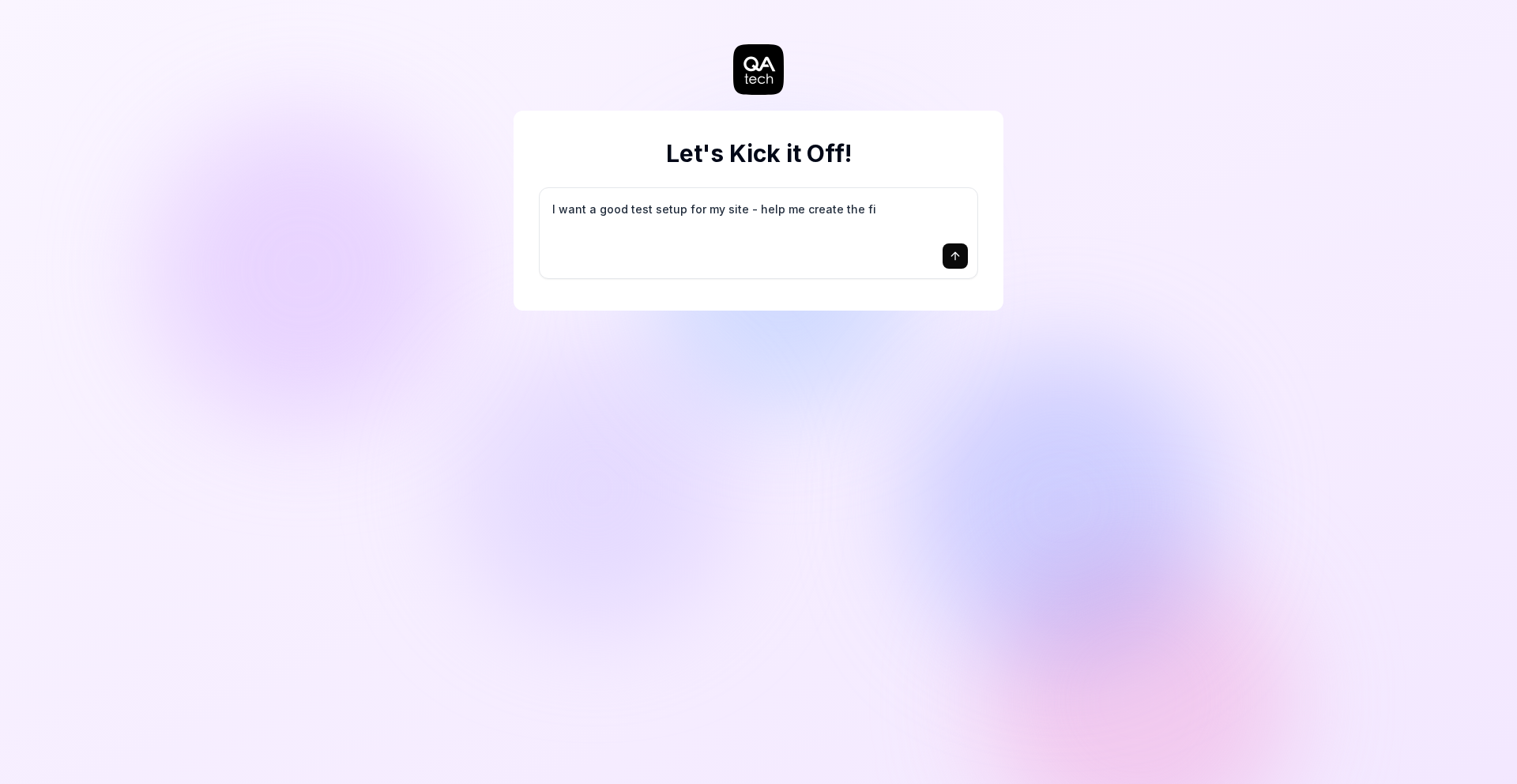
type textarea "*"
type textarea "I want a good test setup for my site - help me create the fir"
type textarea "*"
type textarea "I want a good test setup for my site - help me create the firs"
type textarea "*"
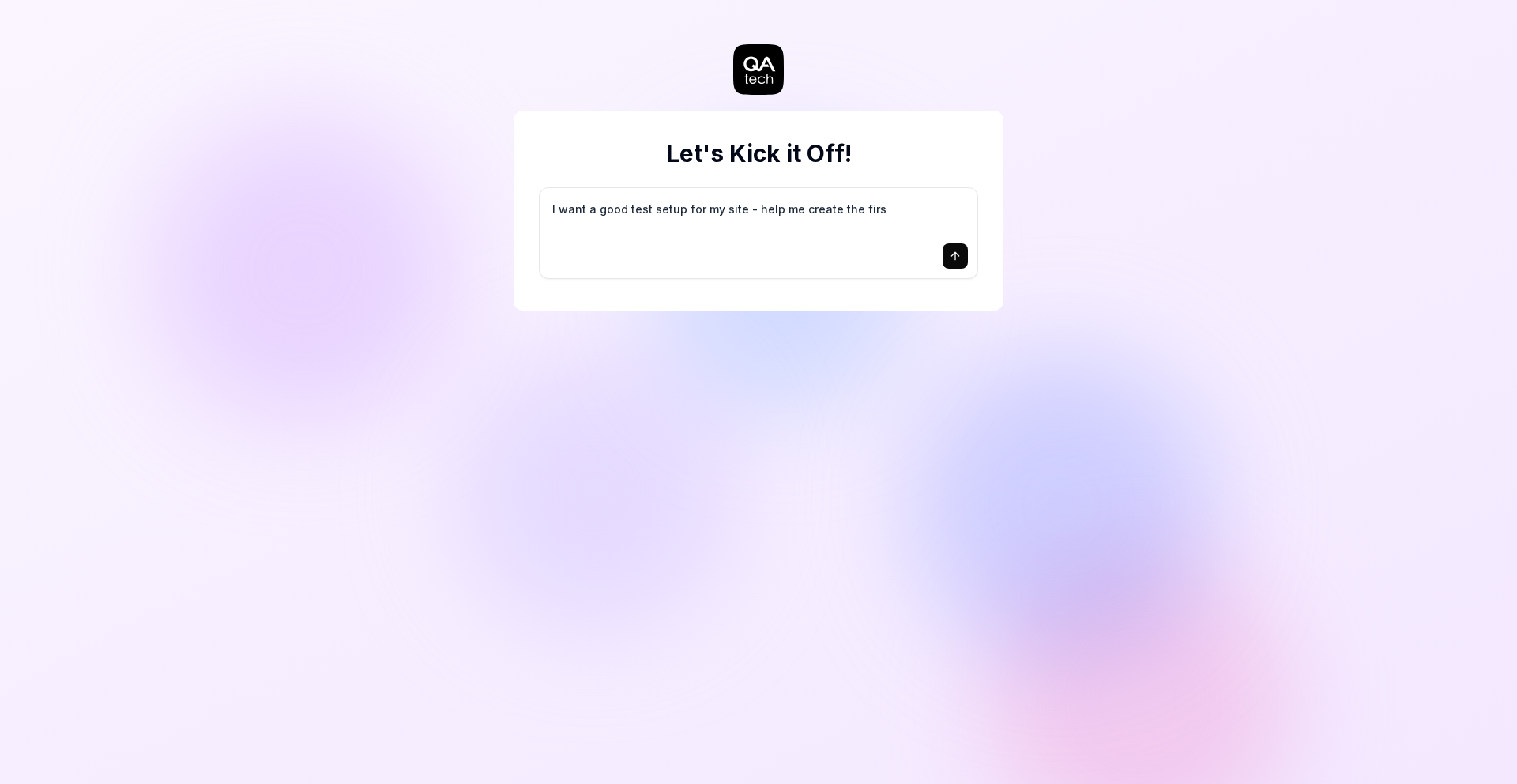
type textarea "I want a good test setup for my site - help me create the first"
type textarea "*"
type textarea "I want a good test setup for my site - help me create the first"
type textarea "*"
type textarea "I want a good test setup for my site - help me create the first 3"
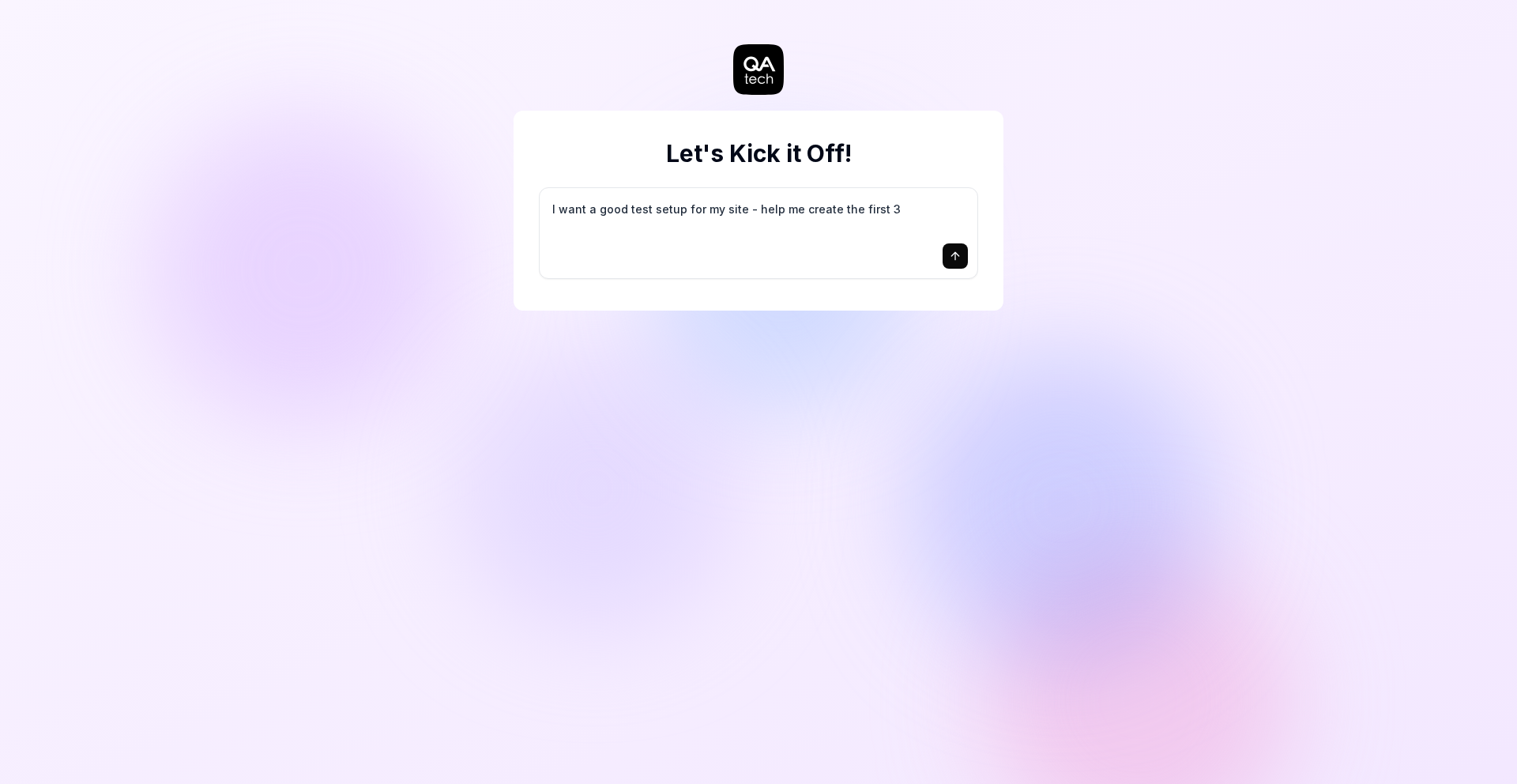
type textarea "*"
type textarea "I want a good test setup for my site - help me create the first 3-"
type textarea "*"
type textarea "I want a good test setup for my site - help me create the first 3-5"
type textarea "*"
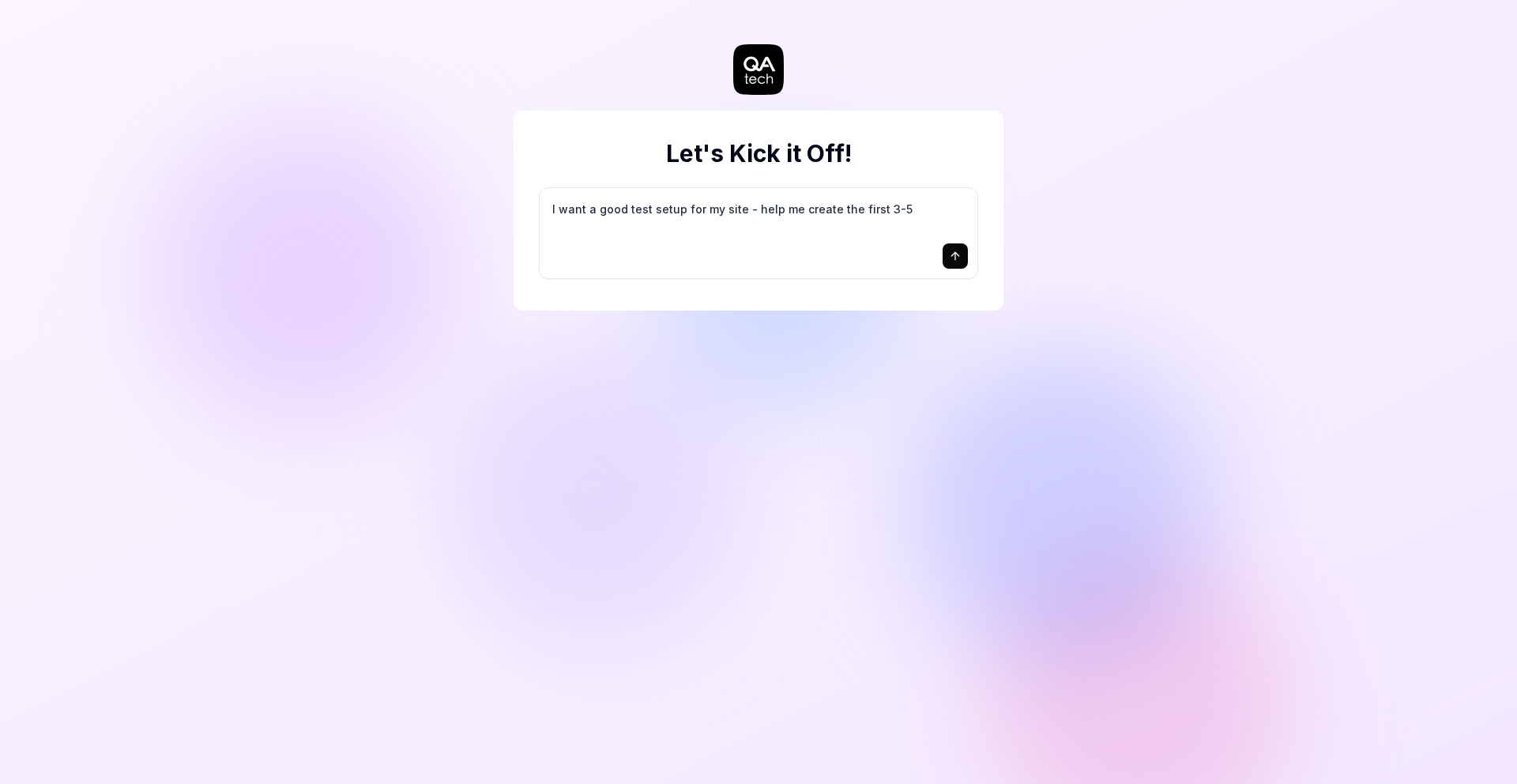
type textarea "I want a good test setup for my site - help me create the first 3-5"
type textarea "*"
type textarea "I want a good test setup for my site - help me create the first 3-5 t"
type textarea "*"
type textarea "I want a good test setup for my site - help me create the first 3-5 te"
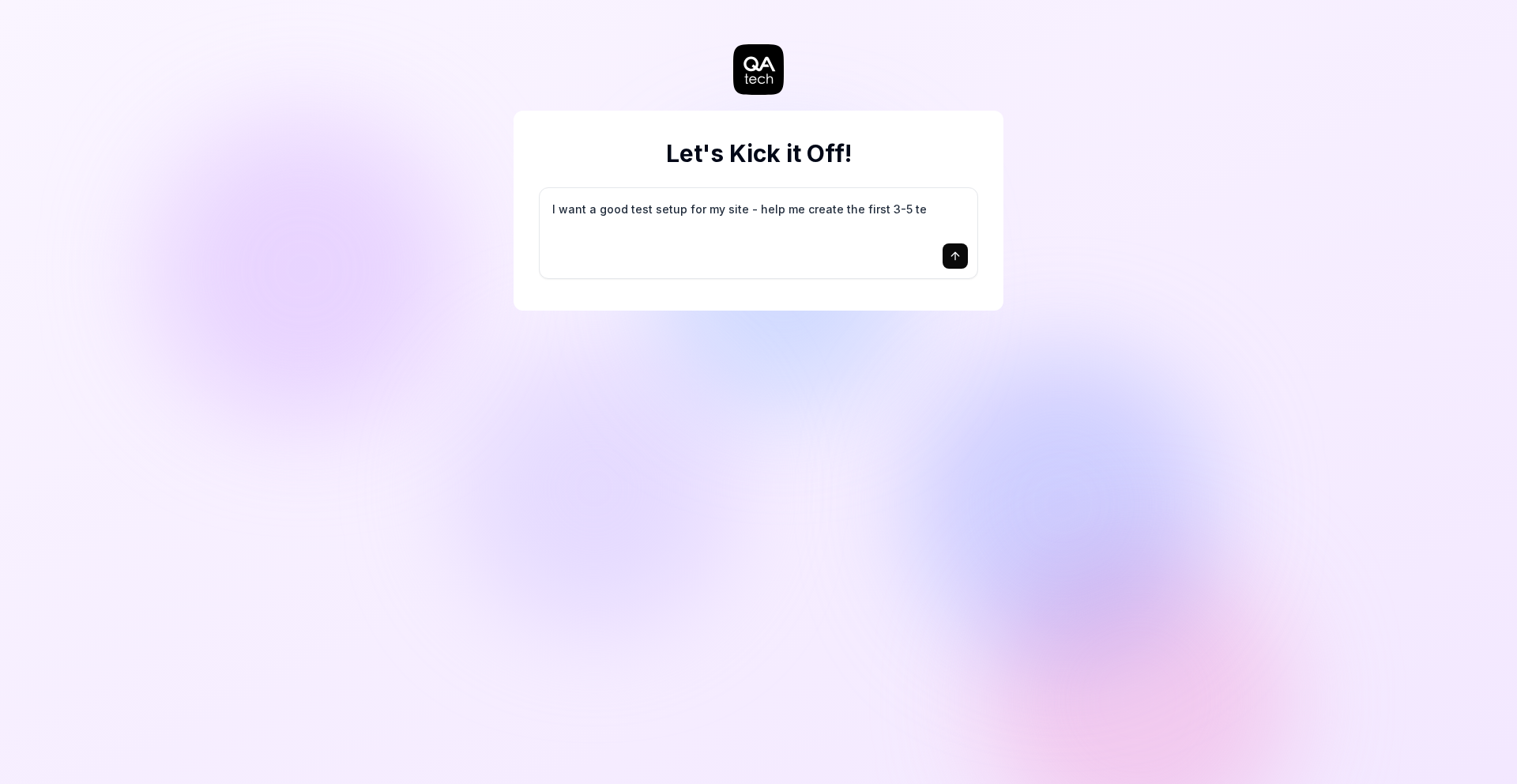
type textarea "*"
type textarea "I want a good test setup for my site - help me create the first 3-5 tes"
type textarea "*"
type textarea "I want a good test setup for my site - help me create the first 3-5 test"
type textarea "*"
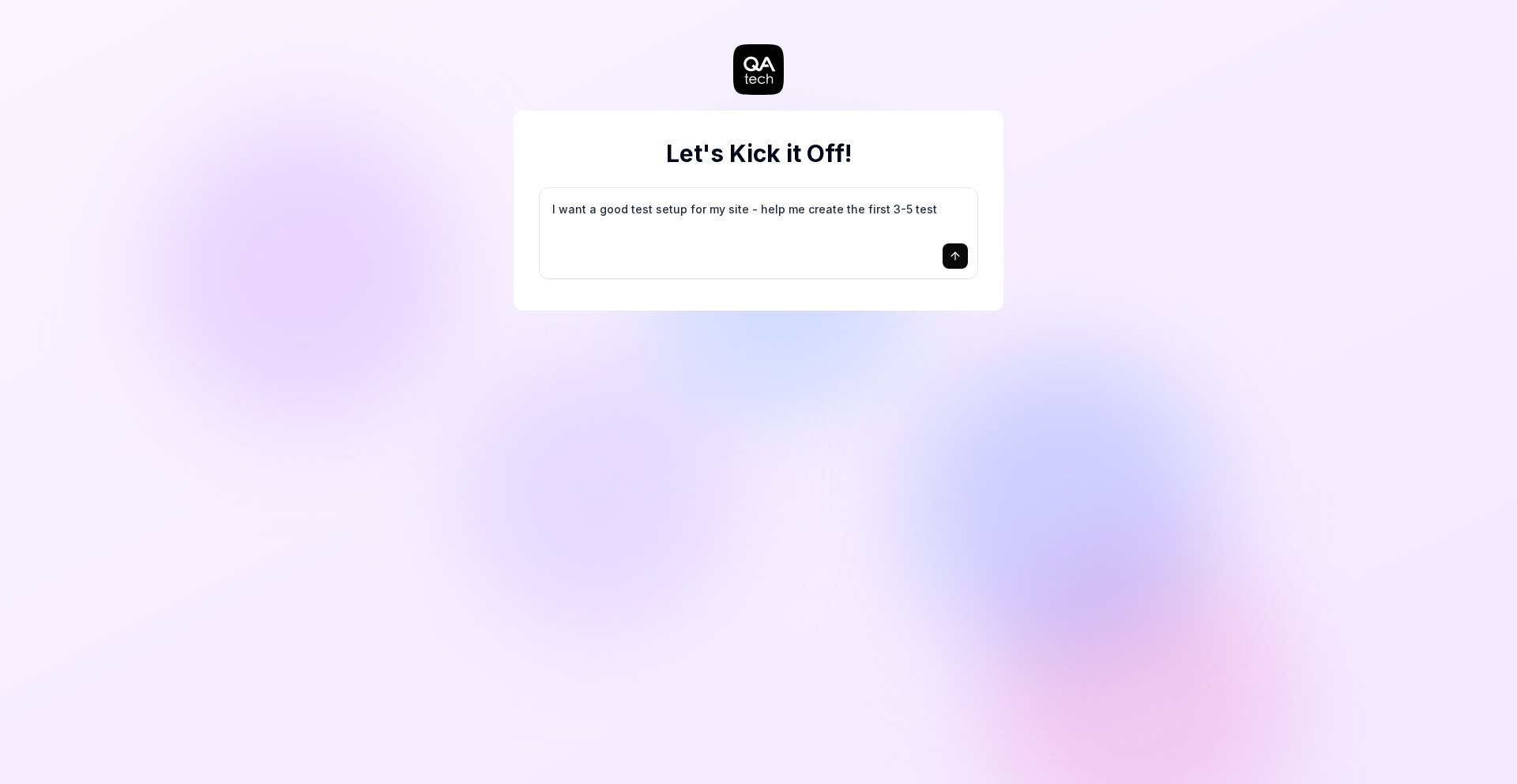
type textarea "I want a good test setup for my site - help me create the first 3-5 test"
type textarea "*"
type textarea "I want a good test setup for my site - help me create the first 3-5 test c"
type textarea "*"
type textarea "I want a good test setup for my site - help me create the first 3-5 test ca"
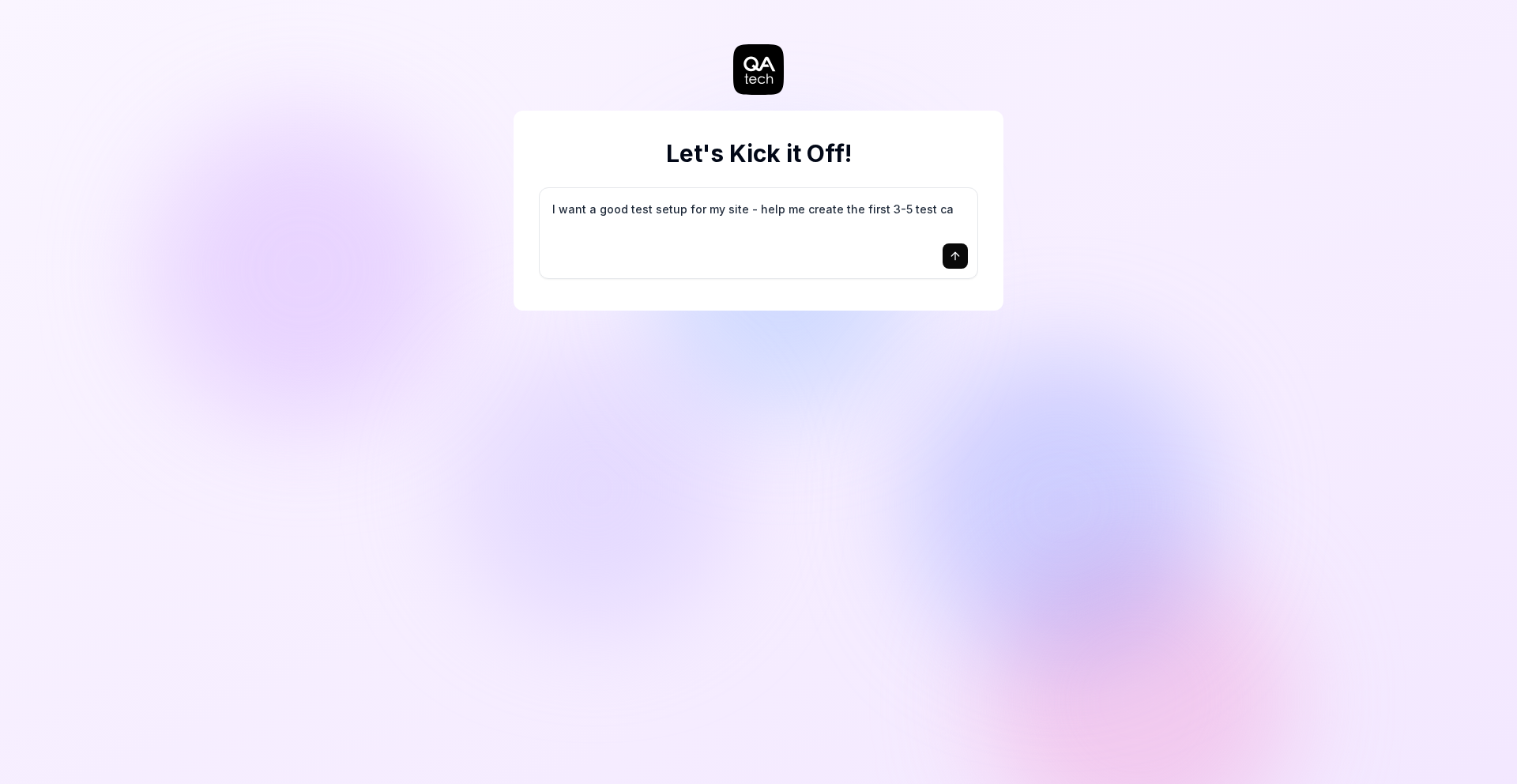
type textarea "*"
type textarea "I want a good test setup for my site - help me create the first 3-5 test cas"
type textarea "*"
type textarea "I want a good test setup for my site - help me create the first 3-5 test case"
type textarea "*"
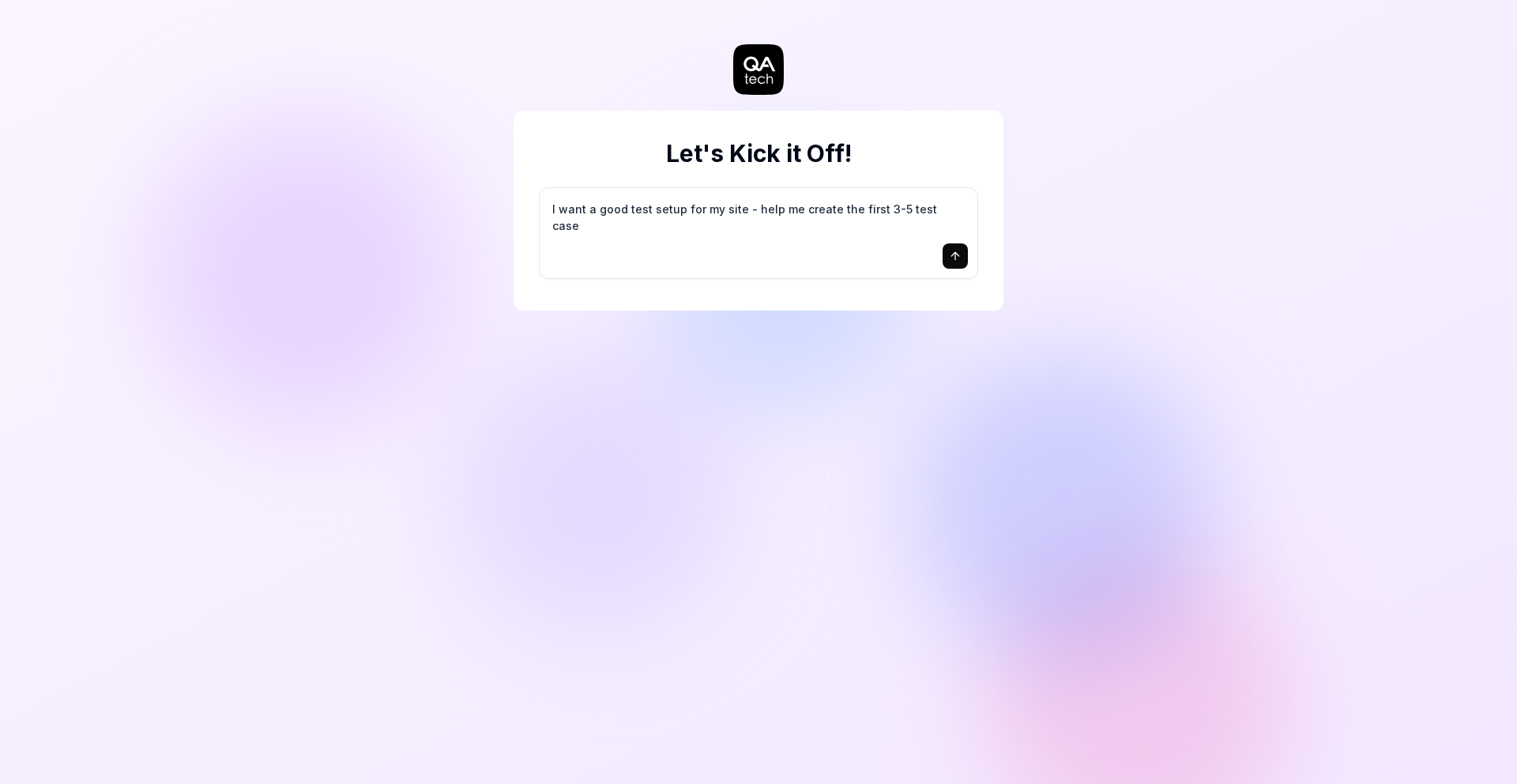
type textarea "I want a good test setup for my site - help me create the first 3-5 test cases"
click at [723, 211] on textarea "I want a good test setup for my site - help me create the first 3-5 test cases" at bounding box center [758, 216] width 419 height 39
type textarea "*"
type textarea "I want a good test setup for my a - help me create the first 3-5 test cases"
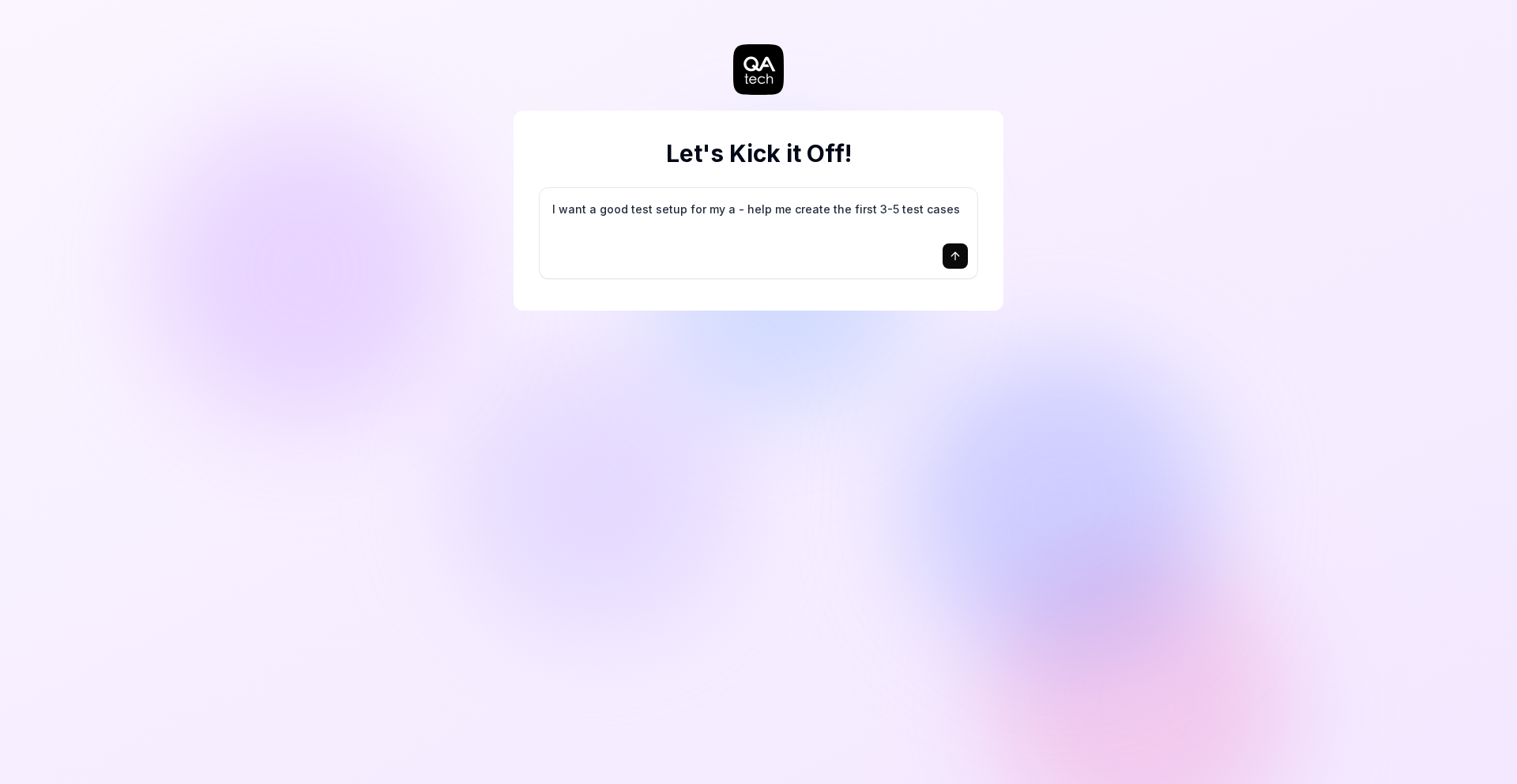
type textarea "*"
type textarea "I want a good test setup for my ap - help me create the first 3-5 test cases"
type textarea "*"
type textarea "I want a good test setup for my app - help me create the first 3-5 test cases"
click at [721, 210] on textarea "I want a good test setup for my app - help me create the first 3-5 test cases" at bounding box center [758, 216] width 419 height 39
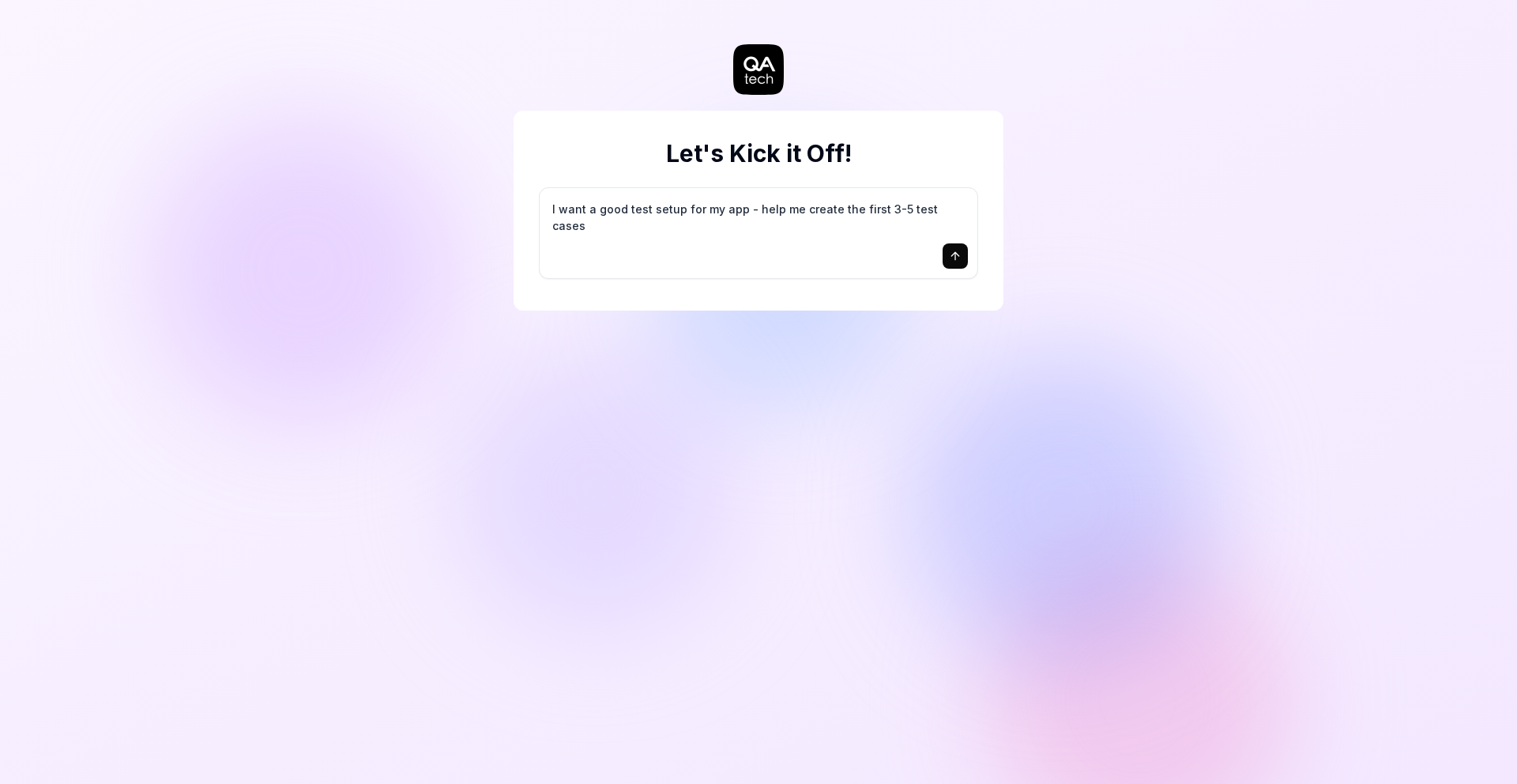
type textarea "*"
type textarea "I want a good test setup for my wapp - help me create the first 3-5 test cases"
type textarea "*"
type textarea "I want a good test setup for my weapp - help me create the first 3-5 test cases"
type textarea "*"
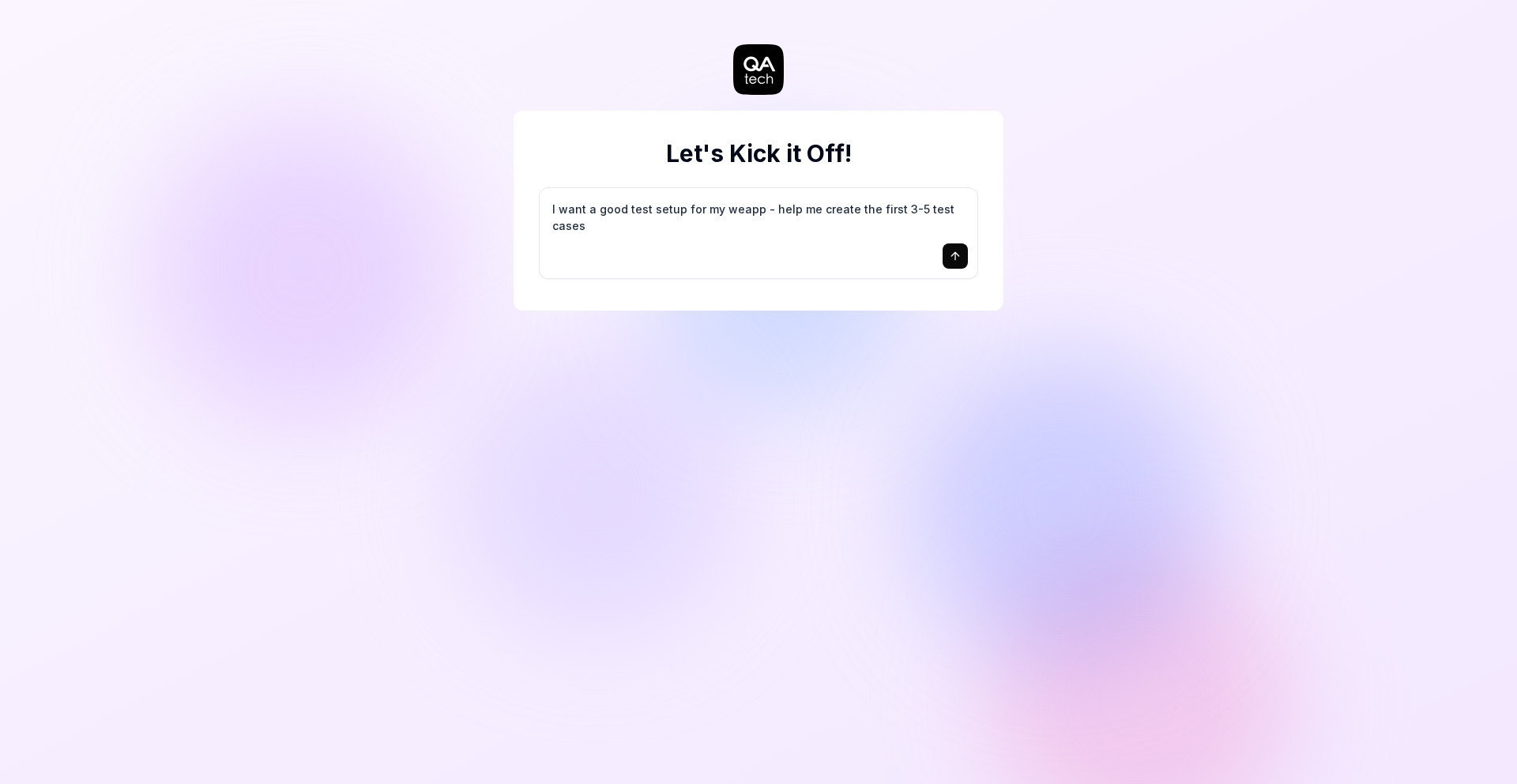
type textarea "I want a good test setup for my webapp - help me create the first 3-5 test cases"
type textarea "*"
type textarea "I want a good test setup for my web app - help me create the first 3-5 test cas…"
click at [949, 257] on icon "submit" at bounding box center [954, 256] width 13 height 13
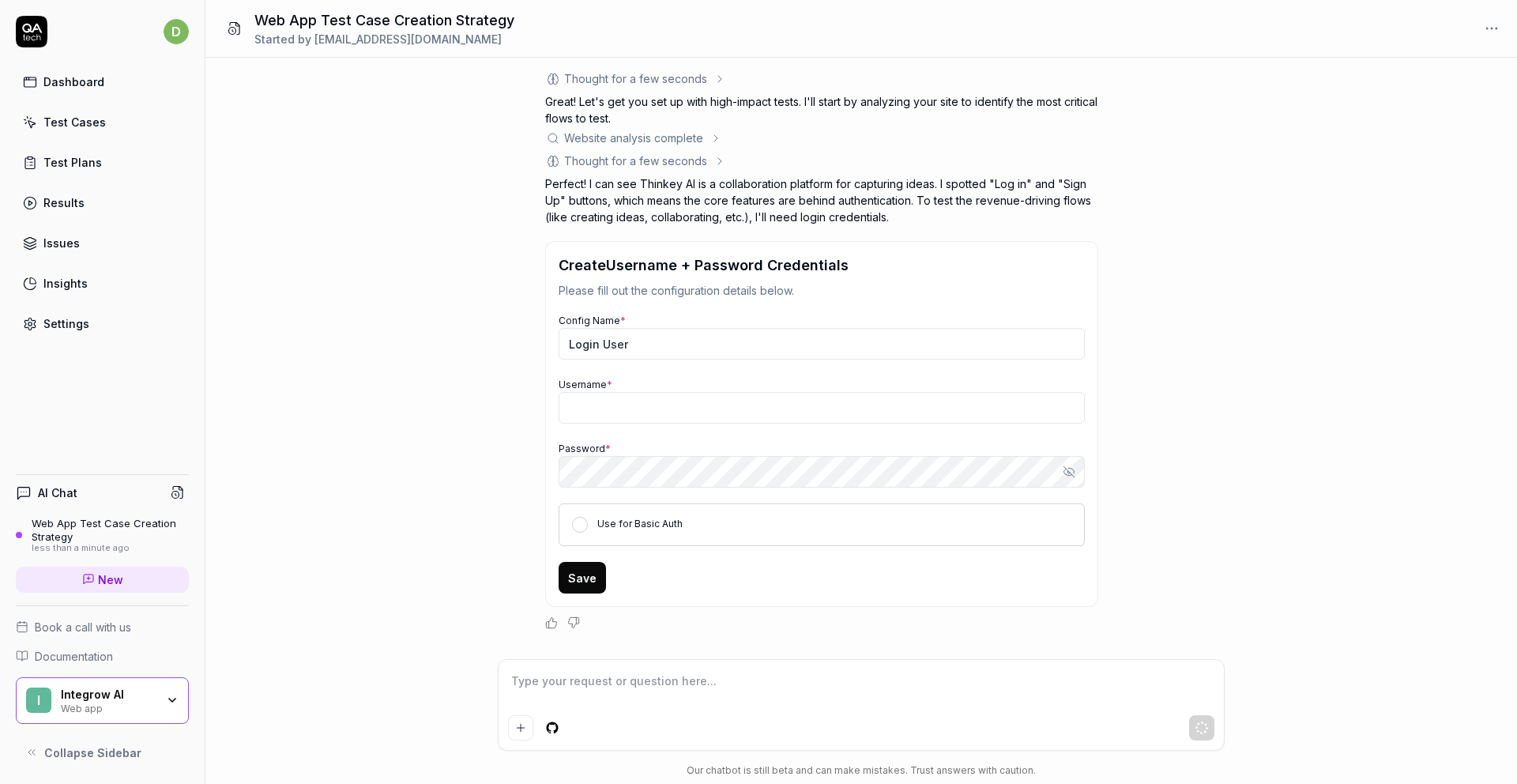
type textarea "*"
type input "[EMAIL_ADDRESS][DOMAIN_NAME]"
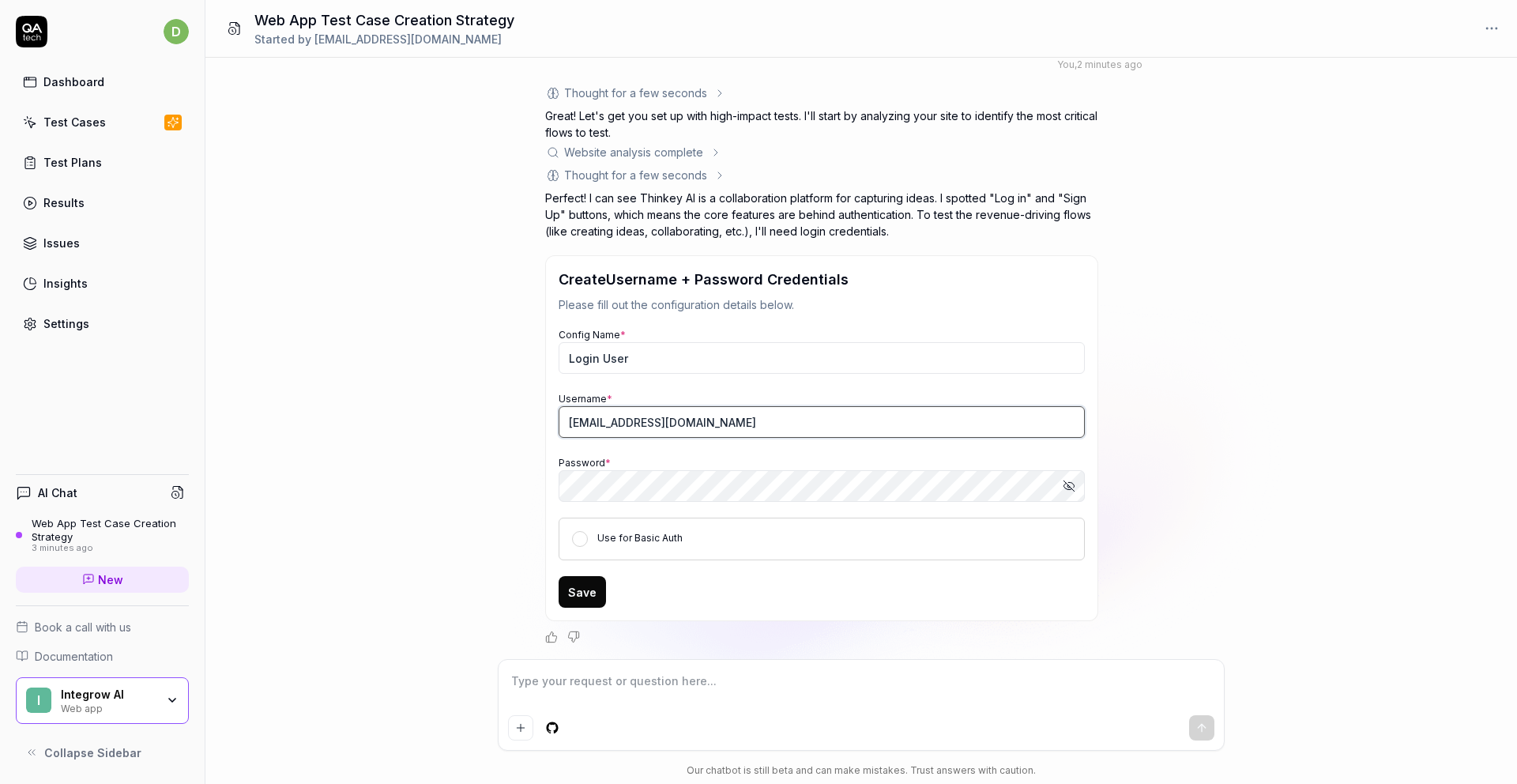
click at [749, 431] on input "[EMAIL_ADDRESS][DOMAIN_NAME]" at bounding box center [822, 422] width 527 height 32
click at [1164, 536] on div "Thought for a few seconds The user wants help creating their first 3-5 test cas…" at bounding box center [861, 364] width 632 height 558
click at [1076, 488] on button "Show password" at bounding box center [1069, 486] width 32 height 32
click at [1076, 488] on button "Hide password" at bounding box center [1069, 486] width 32 height 32
click at [1274, 604] on div "I want a good test setup for my web app - help me create the first 3-5 test cas…" at bounding box center [861, 358] width 1311 height 601
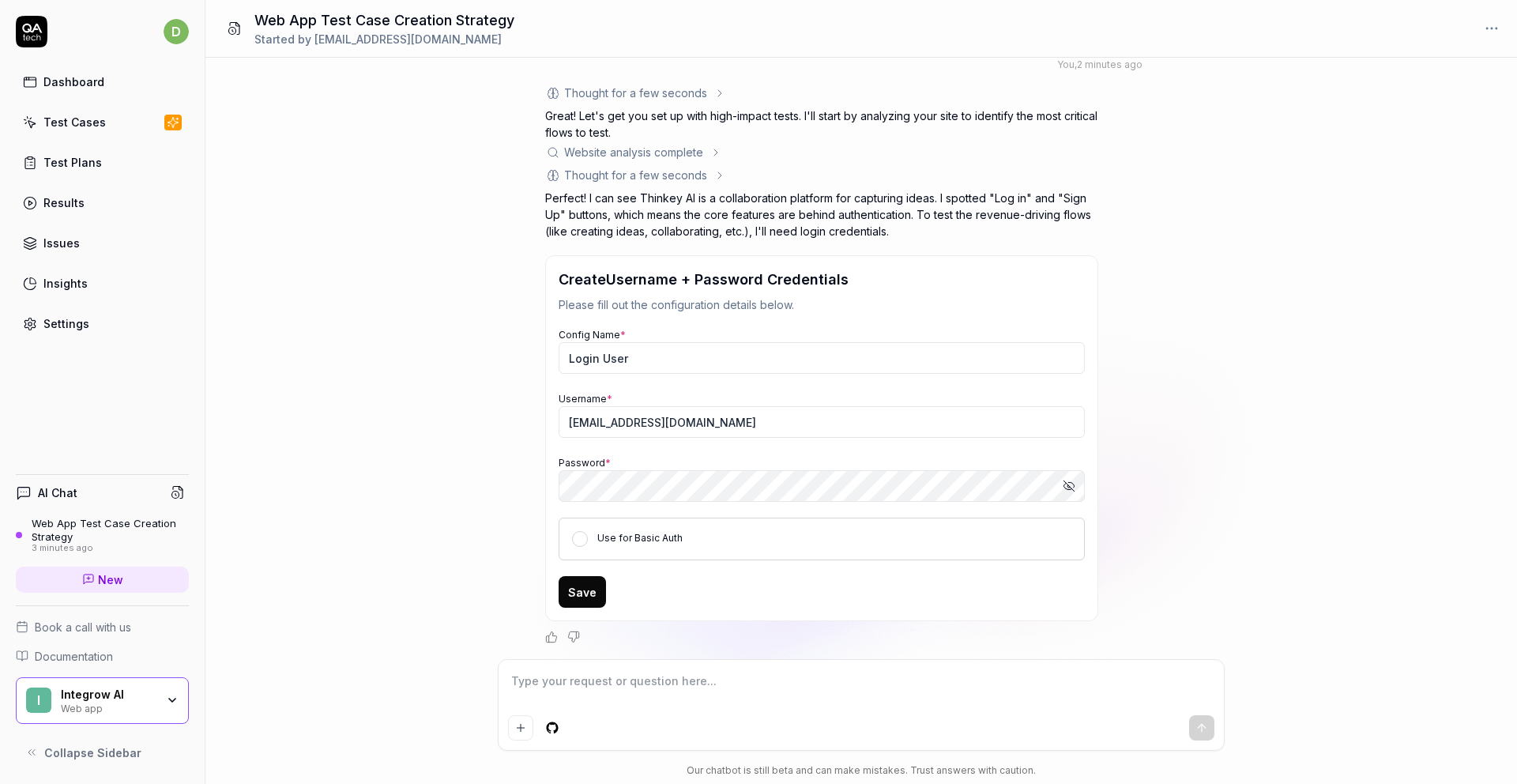
click at [786, 685] on textarea at bounding box center [861, 689] width 706 height 39
type textarea "*"
type textarea "b"
type textarea "*"
type textarea "bu"
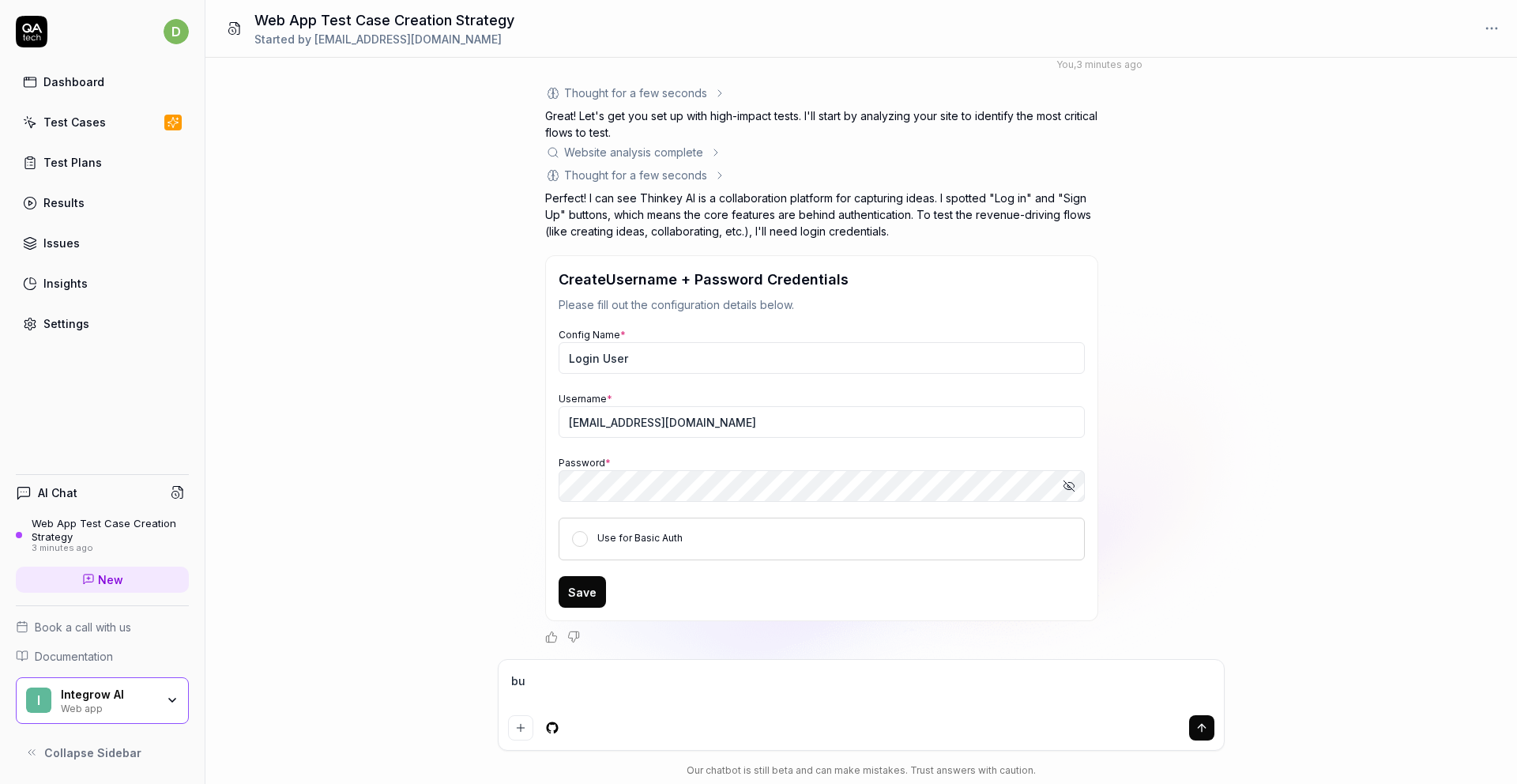
type textarea "*"
type textarea "but"
type textarea "*"
type textarea "but"
type textarea "*"
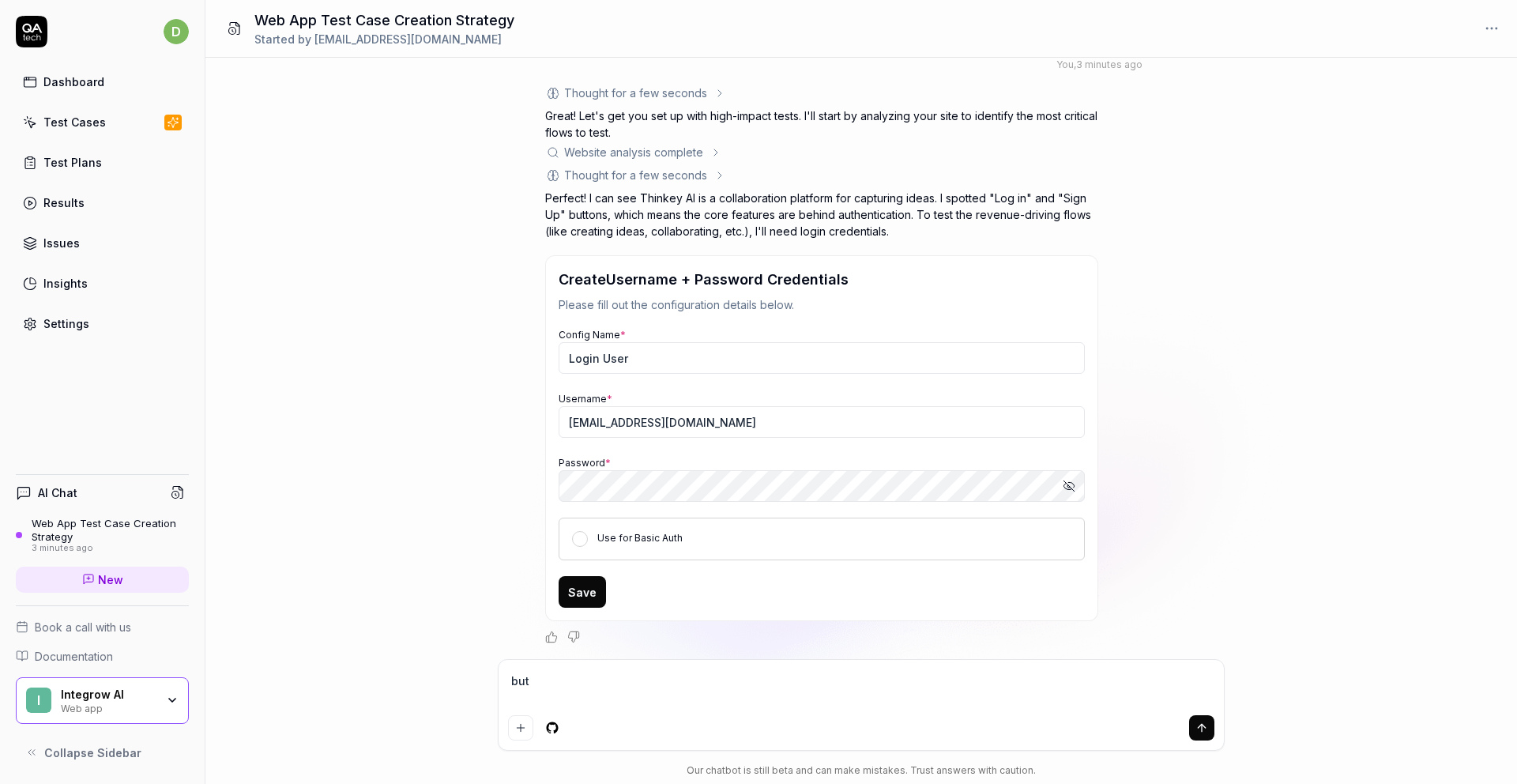
type textarea "but t"
type textarea "*"
type textarea "but th"
type textarea "*"
type textarea "but thi"
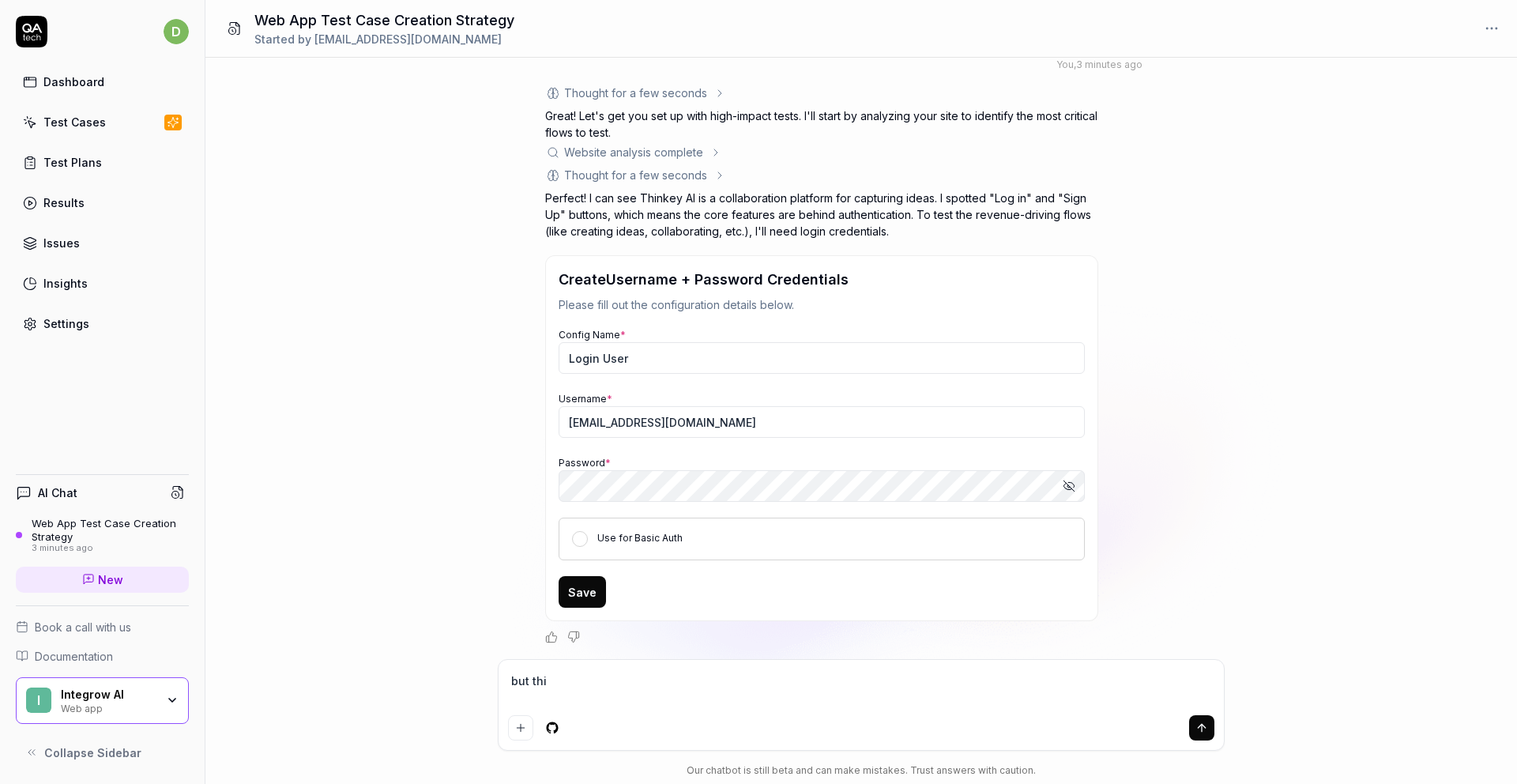
type textarea "*"
type textarea "but this"
type textarea "*"
type textarea "but this"
type textarea "*"
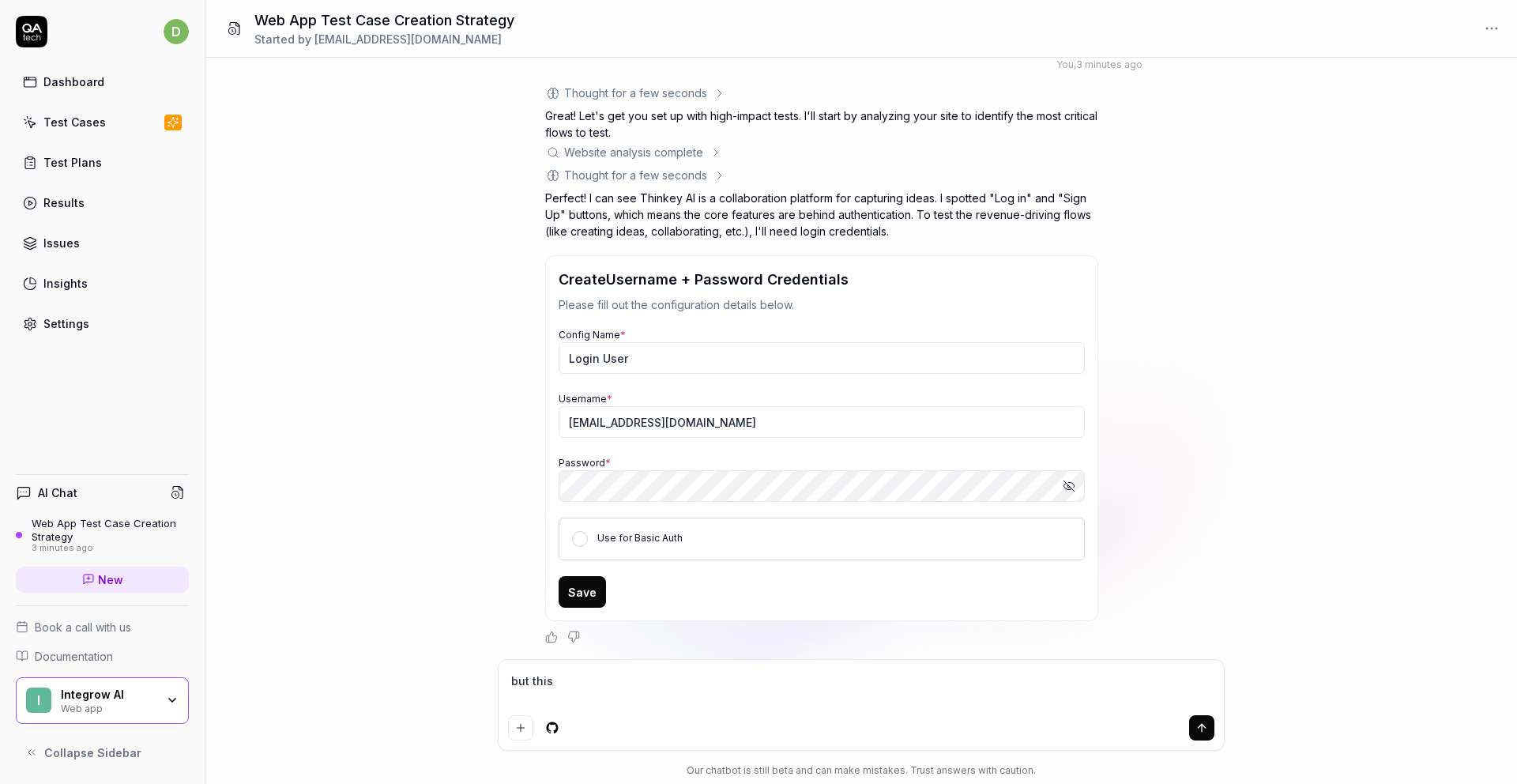
type textarea "but this i"
type textarea "*"
type textarea "but this is"
type textarea "*"
type textarea "but this is"
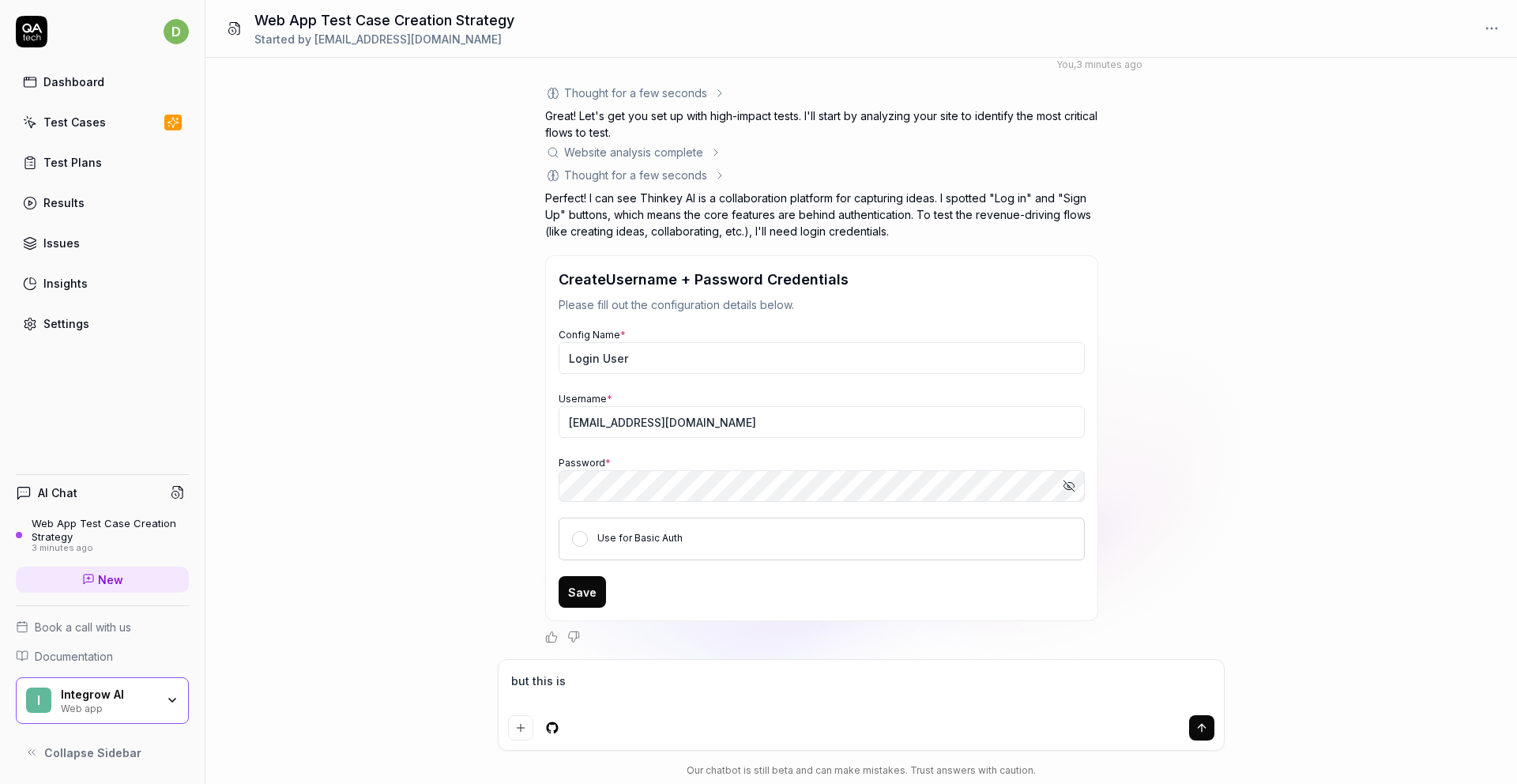
type textarea "*"
type textarea "but this is v"
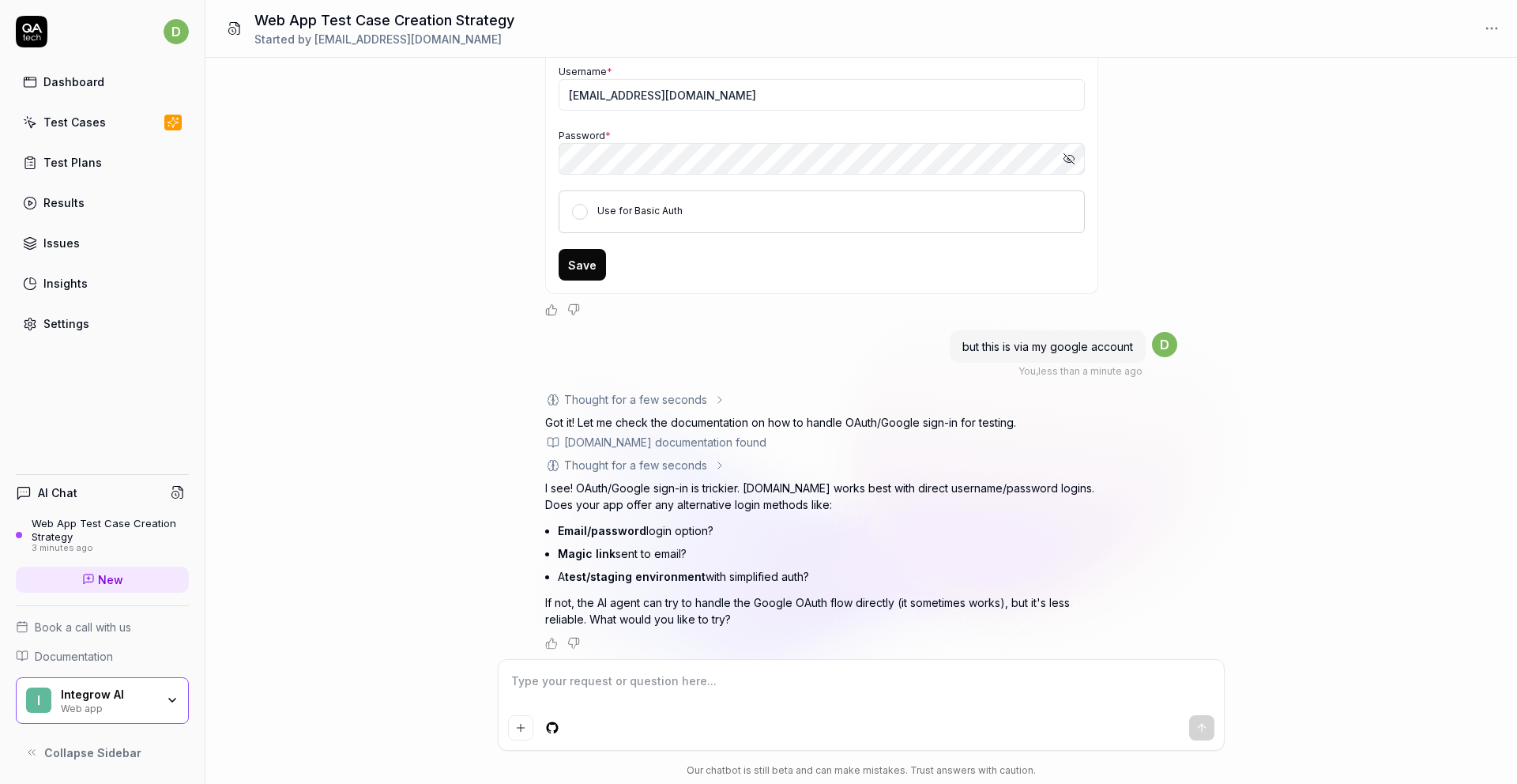
scroll to position [382, 0]
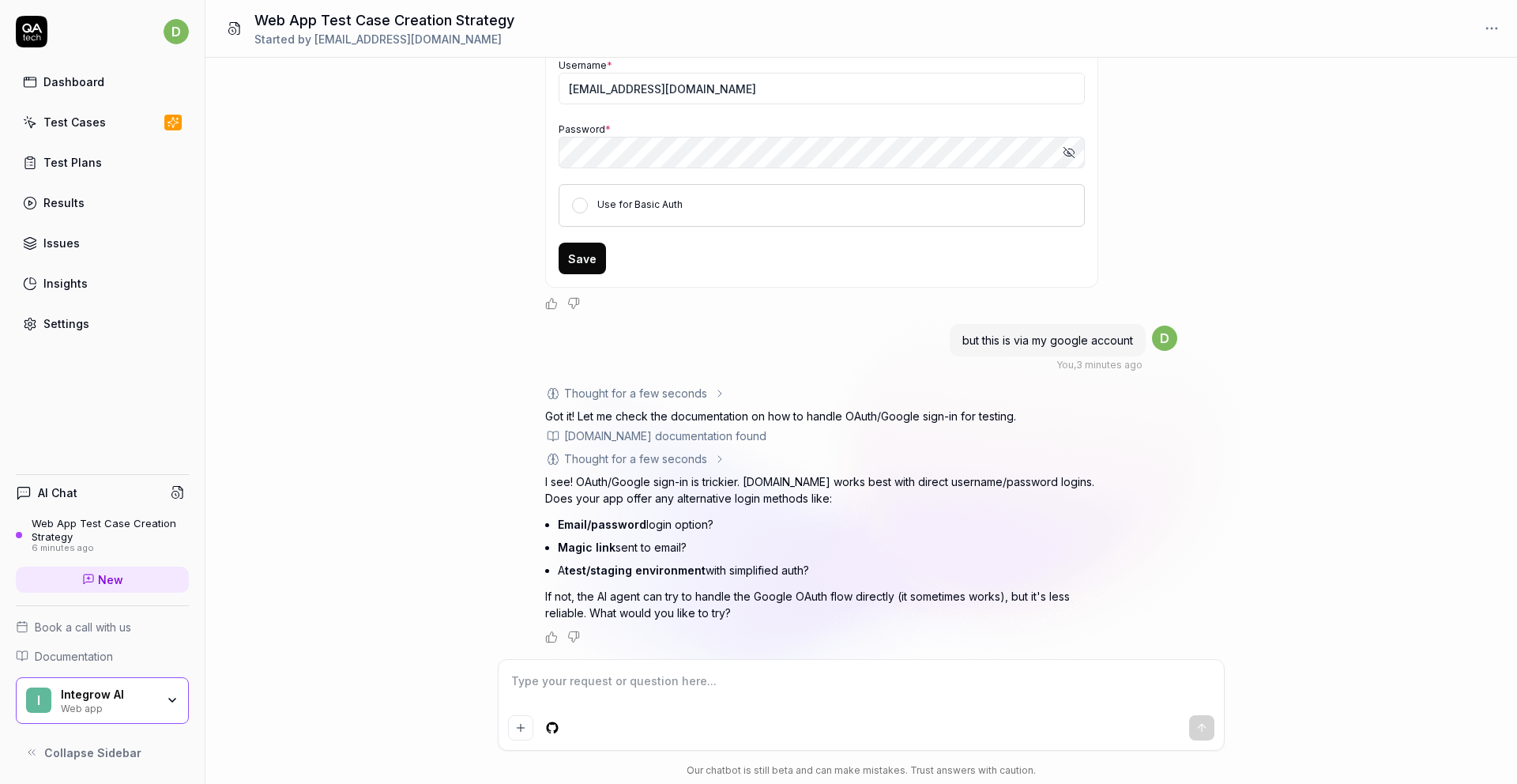
click at [718, 682] on textarea at bounding box center [861, 689] width 706 height 39
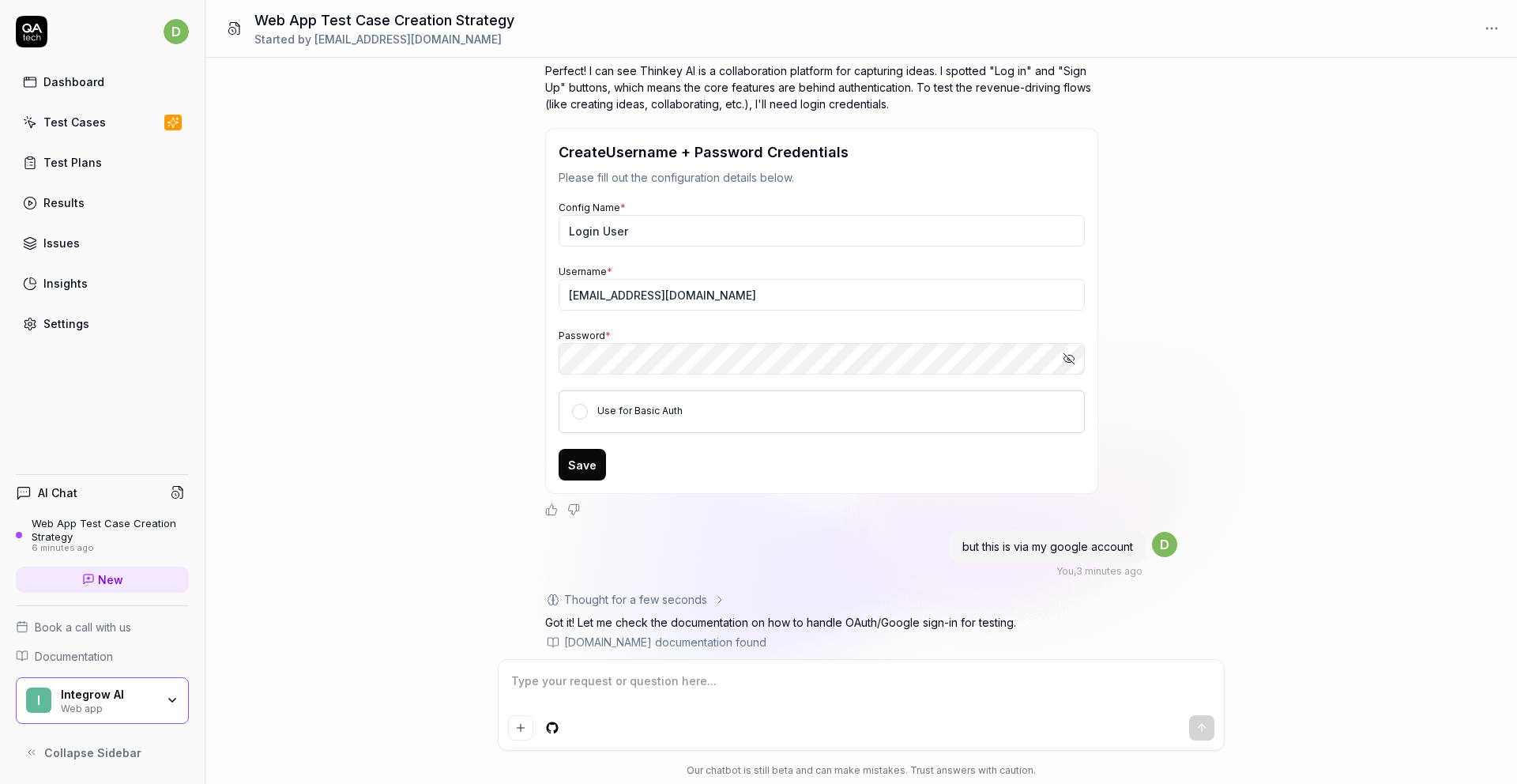
scroll to position [165, 0]
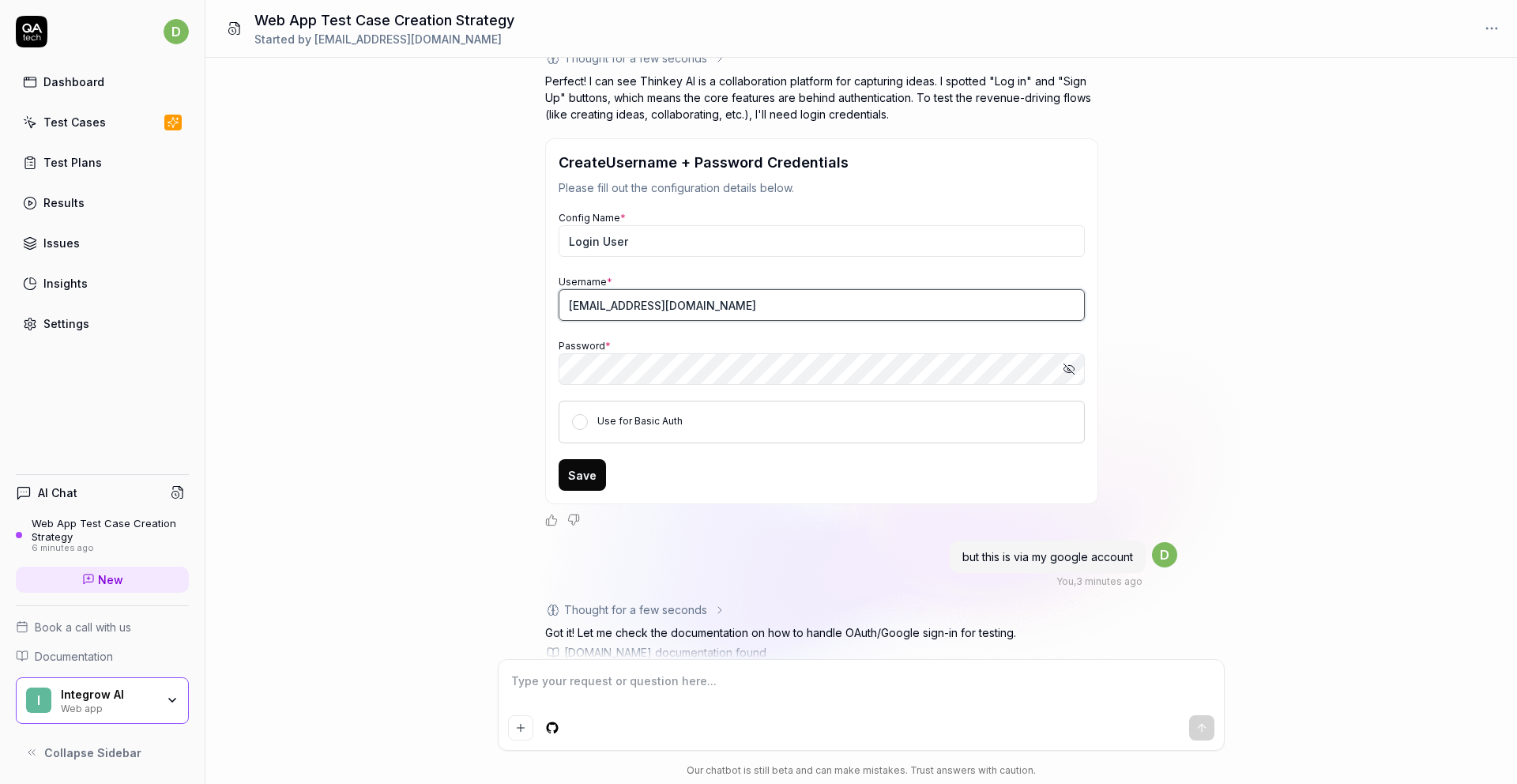
click at [738, 302] on input "[EMAIL_ADDRESS][DOMAIN_NAME]" at bounding box center [822, 305] width 527 height 32
click at [1065, 369] on icon "button" at bounding box center [1069, 369] width 13 height 13
click at [582, 473] on button "Save" at bounding box center [582, 475] width 48 height 32
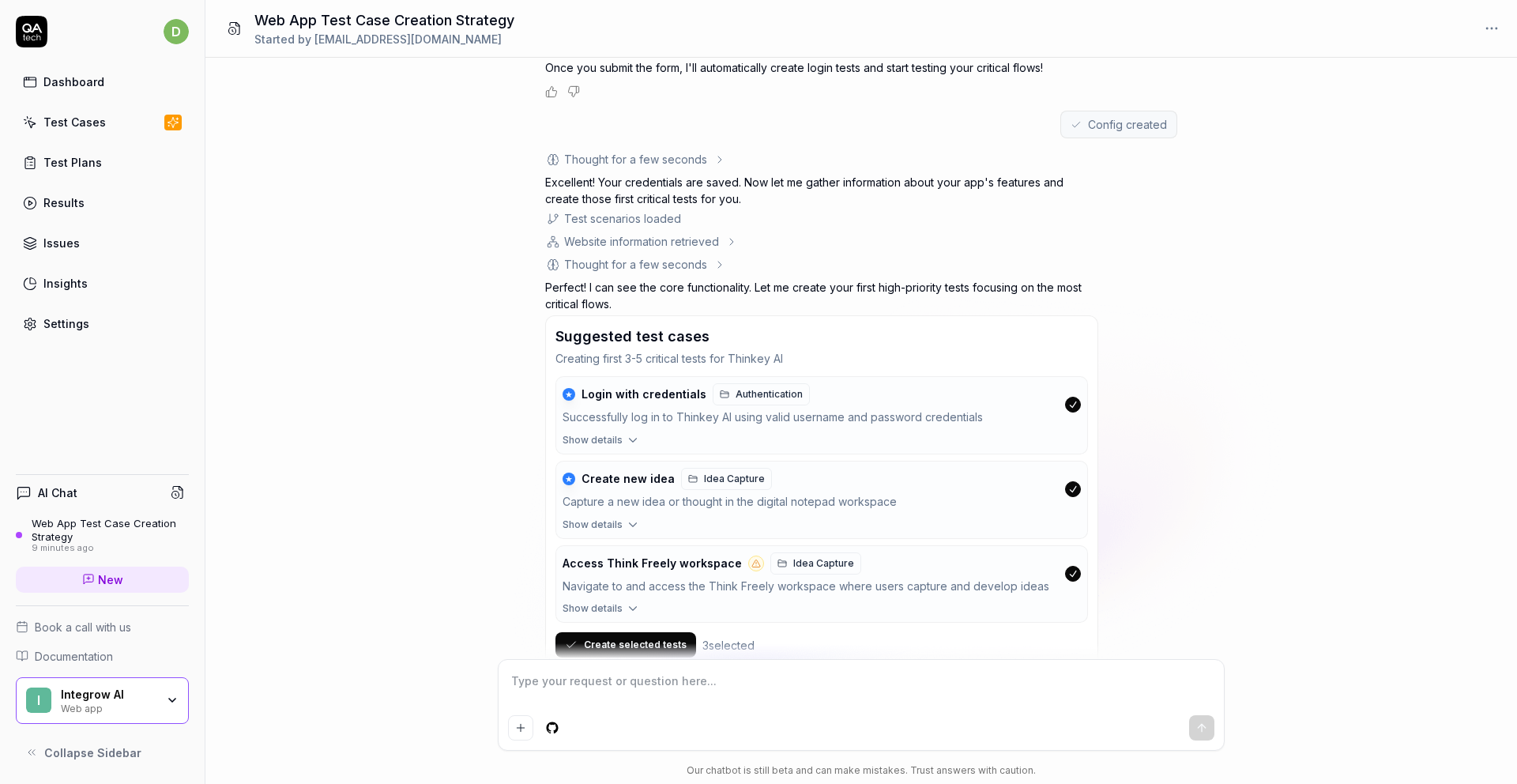
scroll to position [907, 0]
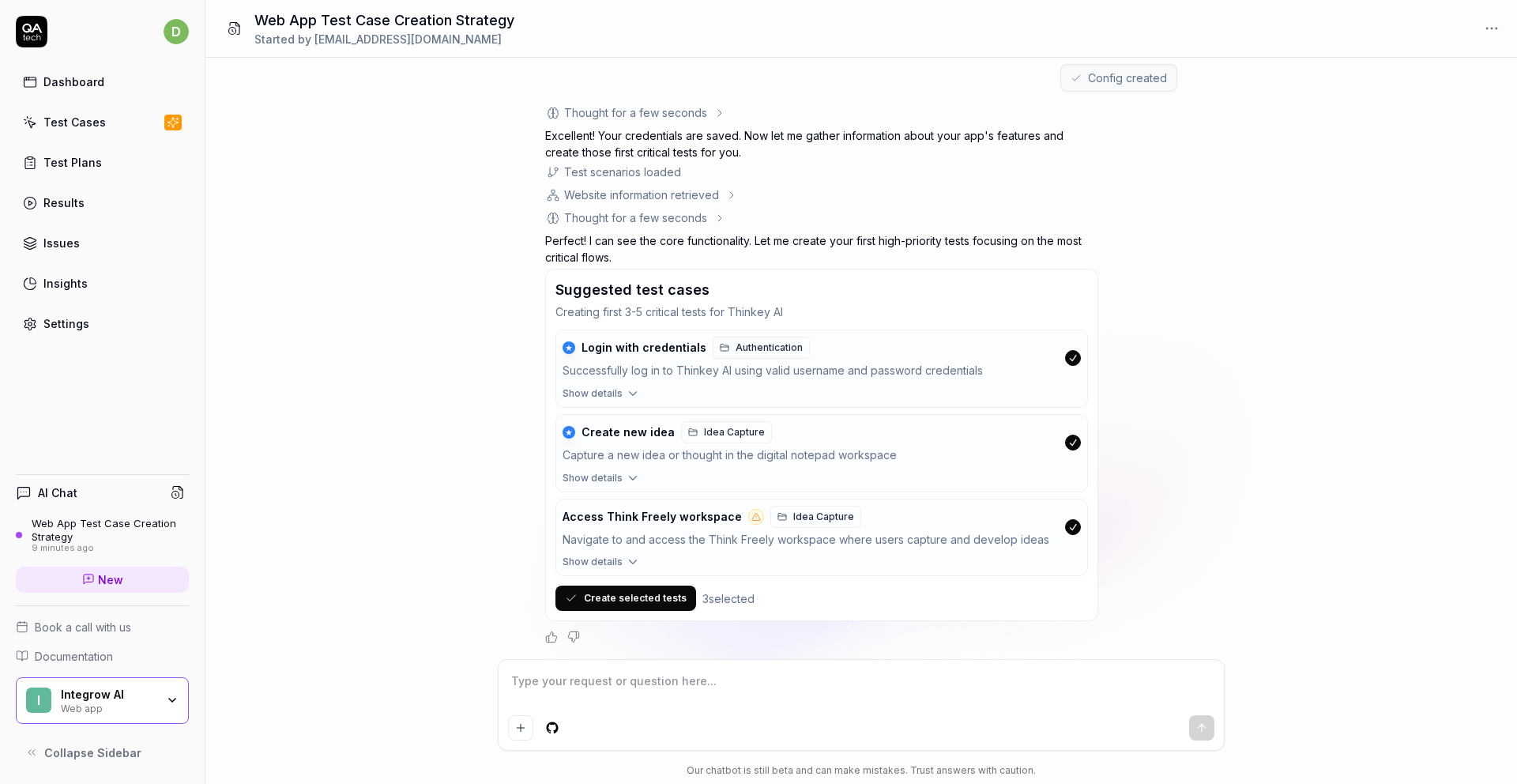
click at [664, 599] on button "Create selected tests" at bounding box center [626, 598] width 140 height 25
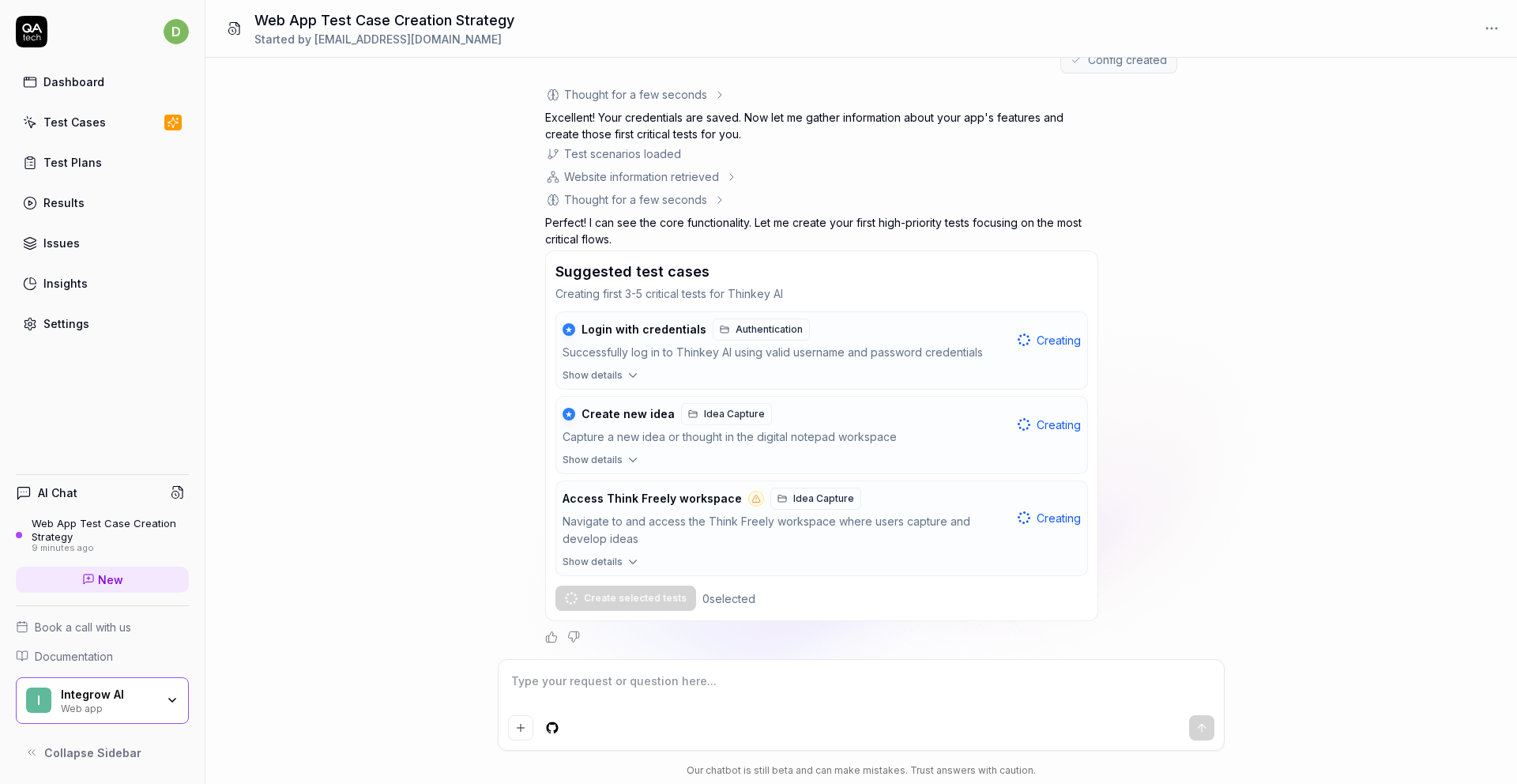
click at [582, 557] on span "Show details" at bounding box center [593, 562] width 60 height 14
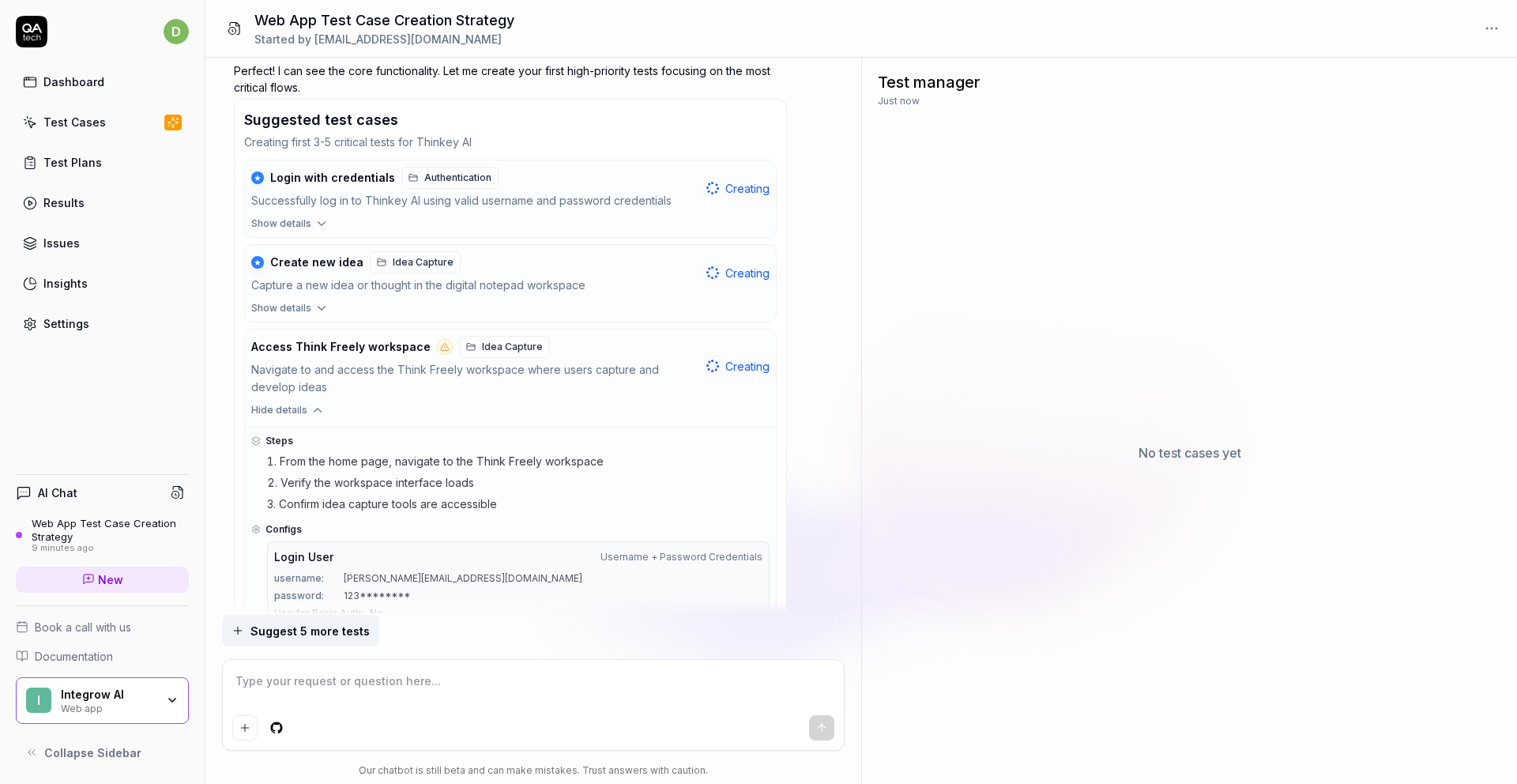
scroll to position [1077, 0]
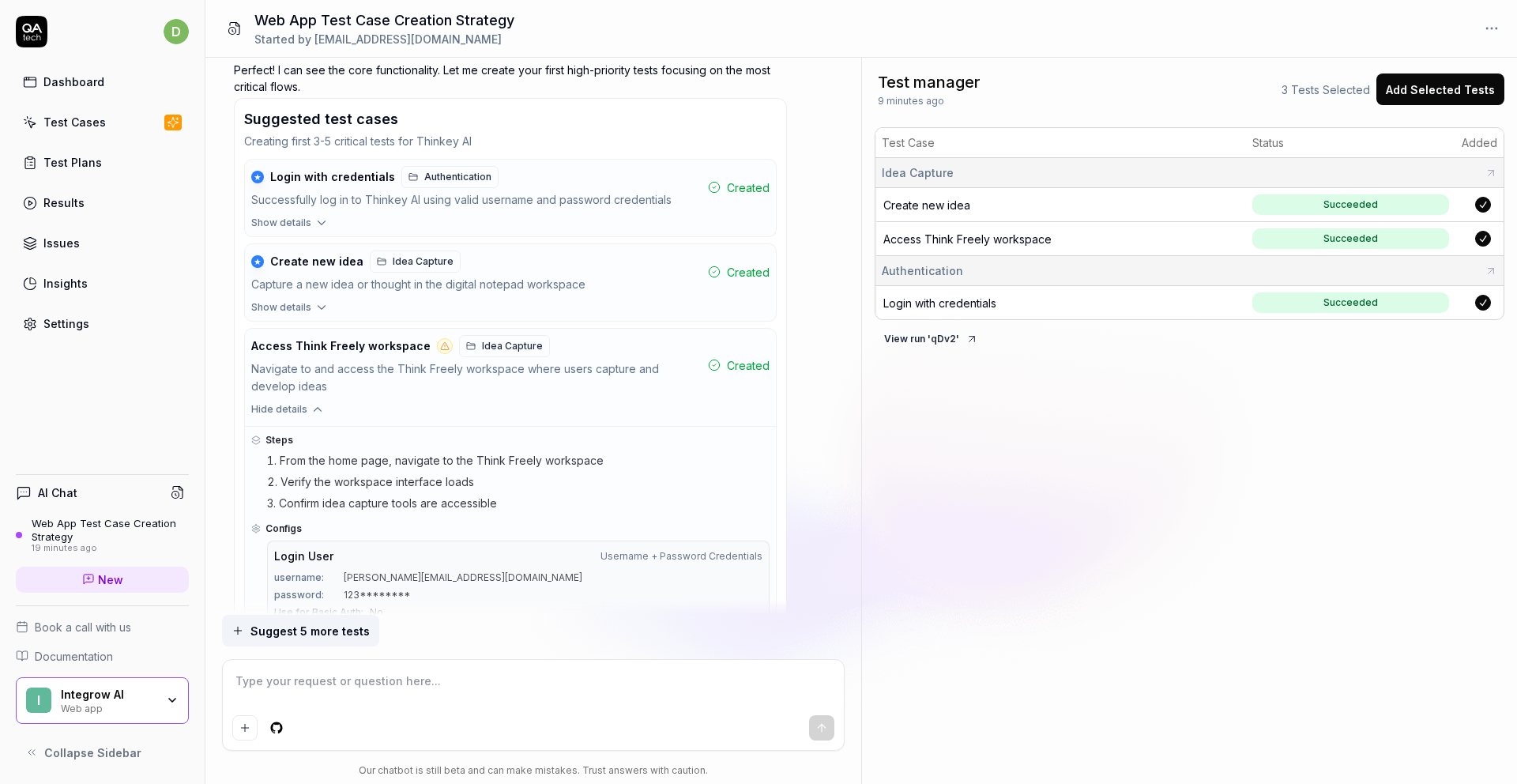
click at [325, 629] on span "Suggest 5 more tests" at bounding box center [310, 631] width 120 height 17
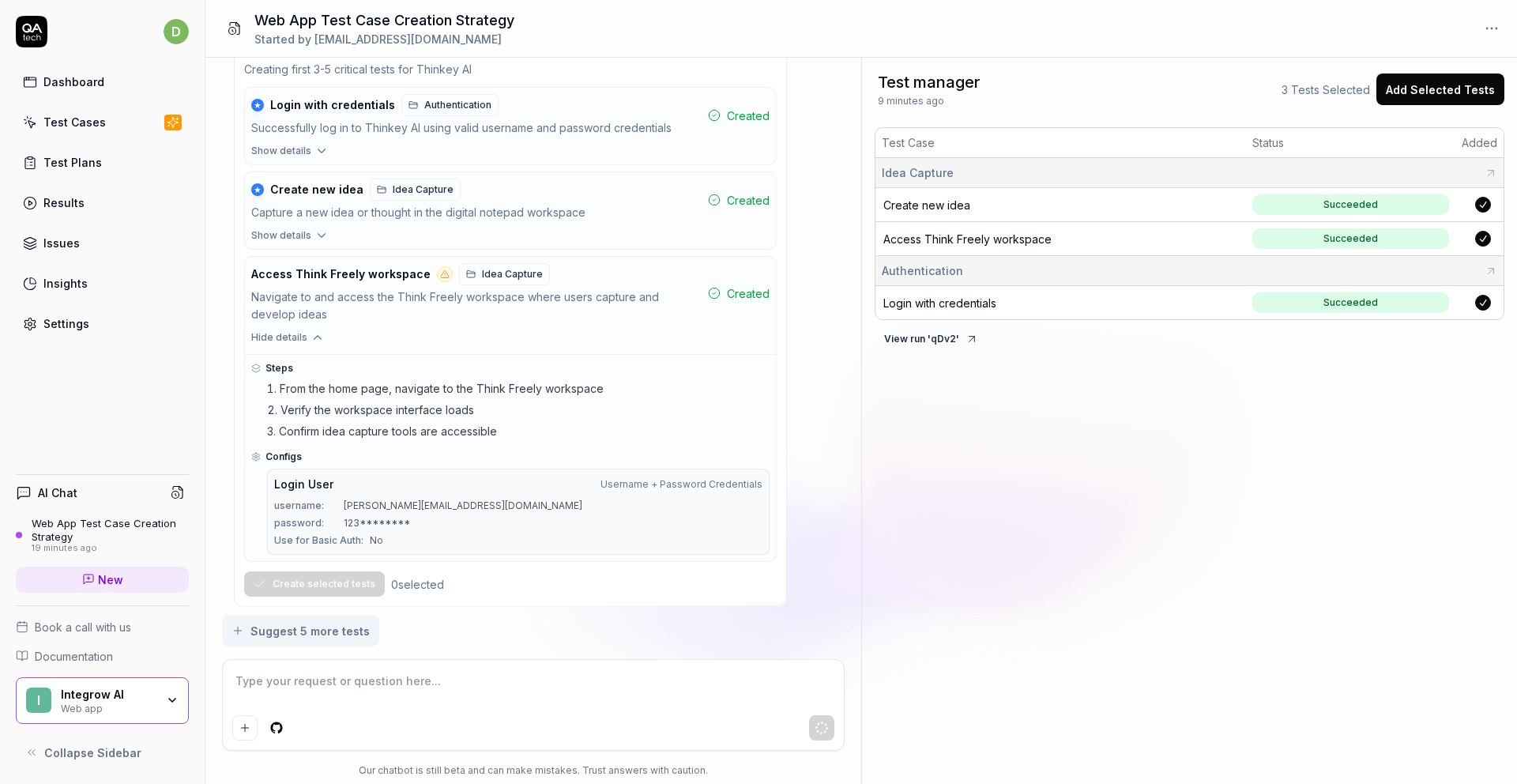
scroll to position [1242, 0]
